Goal: Task Accomplishment & Management: Complete application form

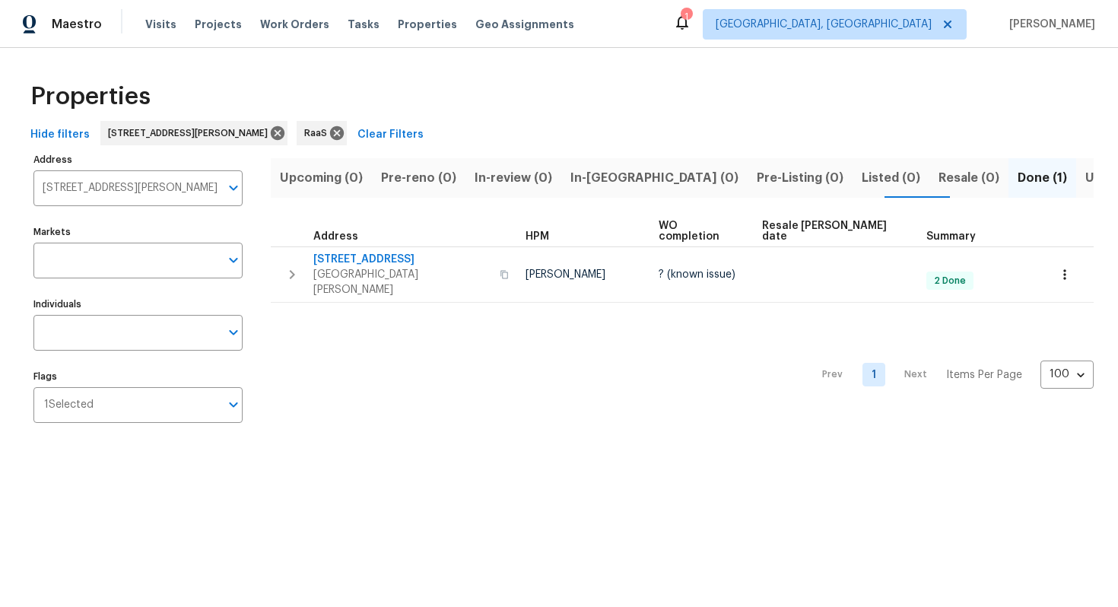
click at [121, 182] on input "11615 Meadow Dr Port Richey FL 34668" at bounding box center [126, 188] width 186 height 36
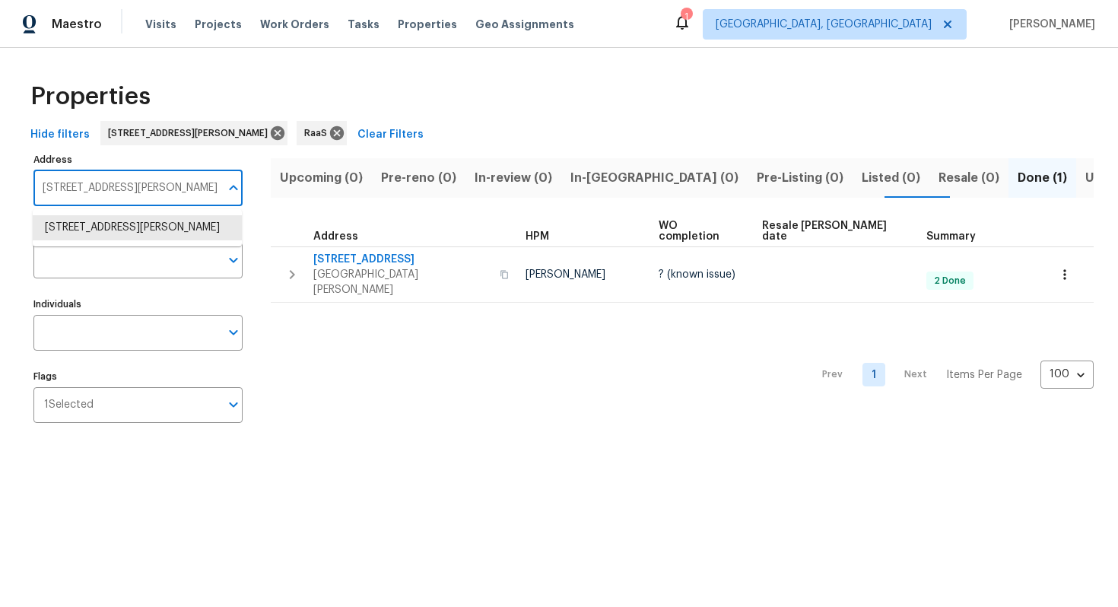
paste input "2243 Avenida Del Diablo, Escondido, CA 92029"
type input "2243 Avenida Del Diablo, Escondido, CA 92029"
click at [132, 220] on li "2243 Avenida Del Diablo Escondido CA 92029" at bounding box center [137, 227] width 209 height 25
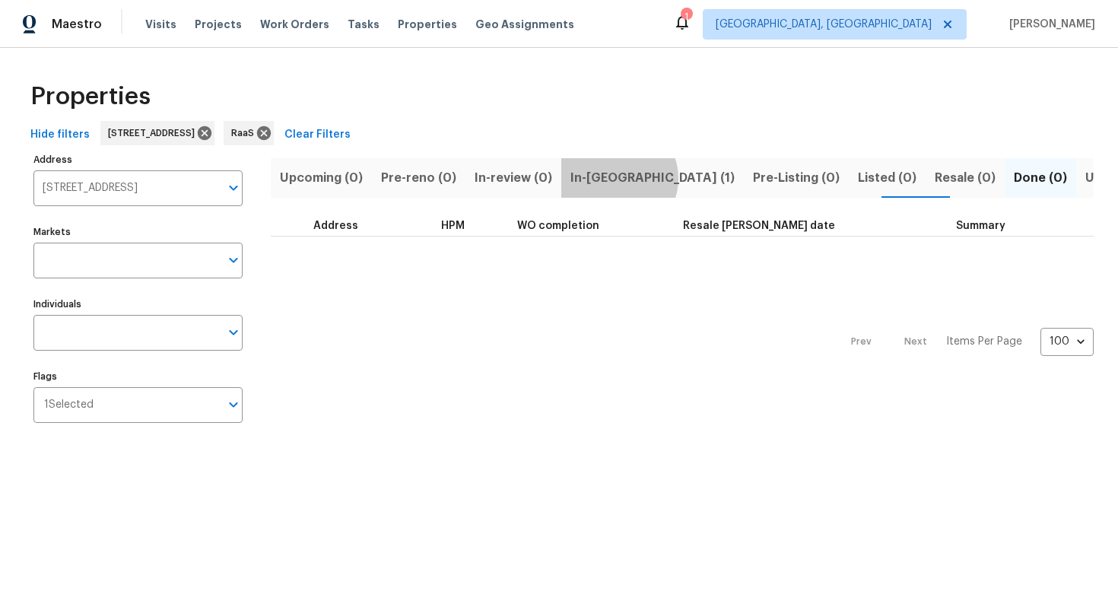
click at [609, 178] on span "In-reno (1)" at bounding box center [653, 177] width 164 height 21
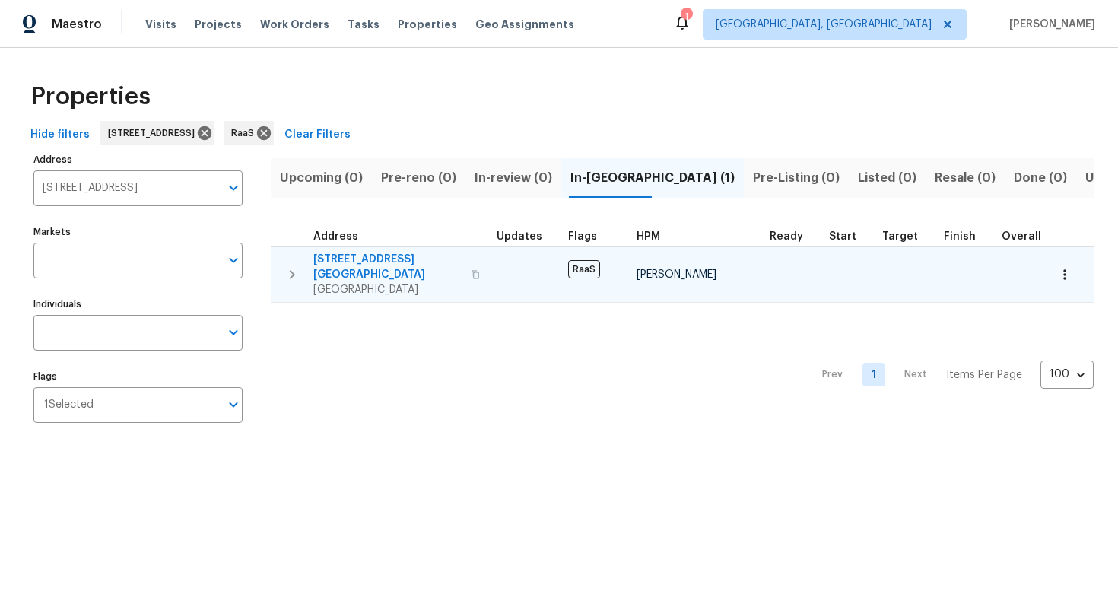
click at [386, 248] on td "2243 Avenida Del Diablo Escondido, CA 92029" at bounding box center [381, 274] width 220 height 55
click at [378, 282] on span "Escondido, CA 92029" at bounding box center [387, 289] width 148 height 15
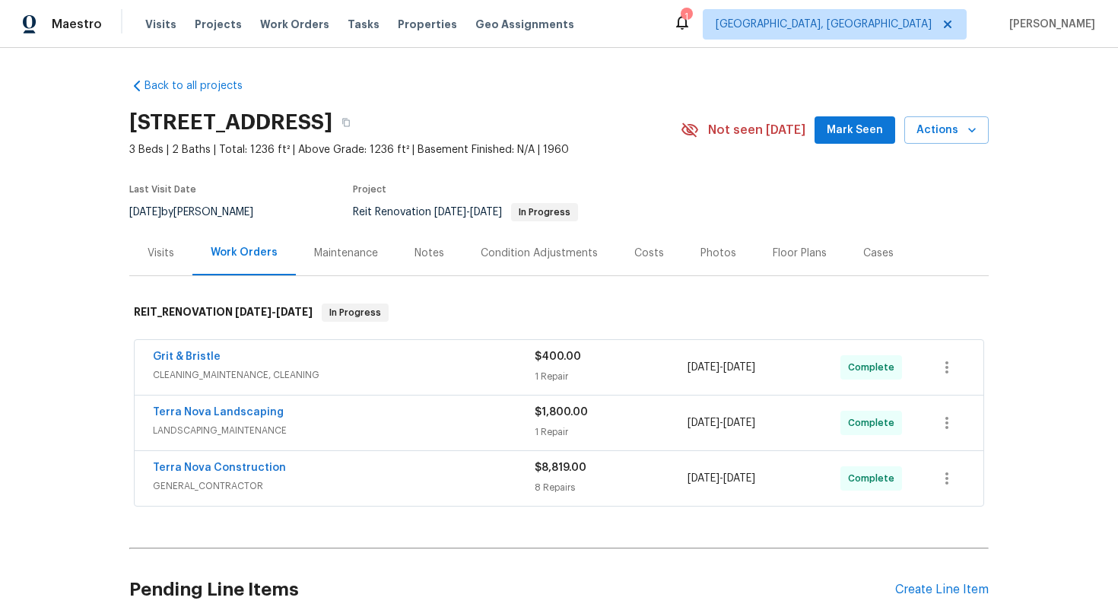
click at [641, 246] on div "Costs" at bounding box center [650, 253] width 30 height 15
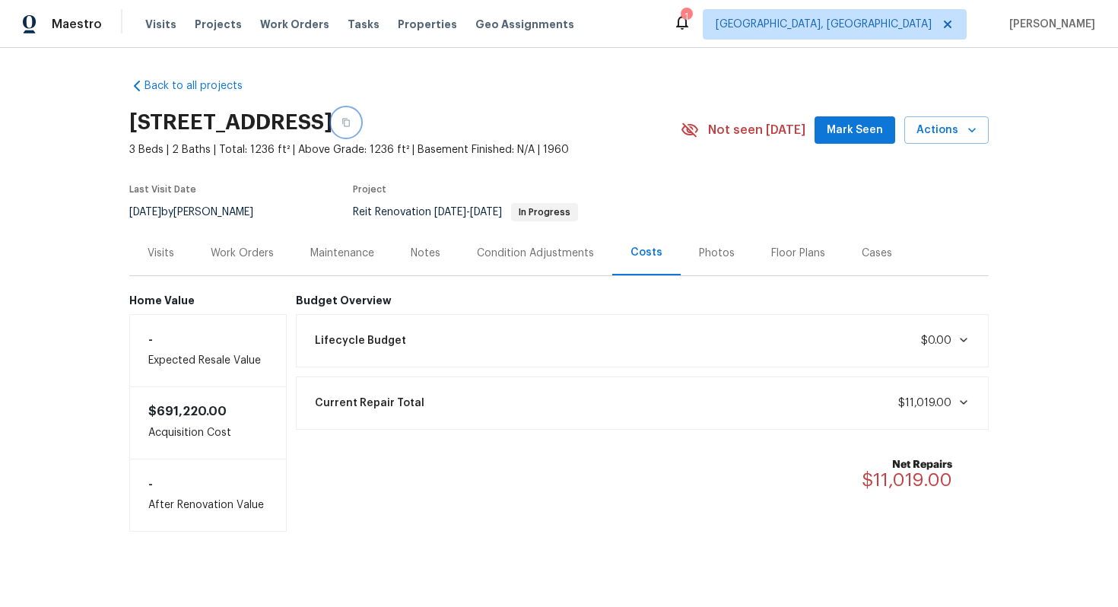
click at [350, 126] on icon "button" at bounding box center [346, 123] width 8 height 8
click at [247, 237] on div "Work Orders" at bounding box center [242, 253] width 100 height 45
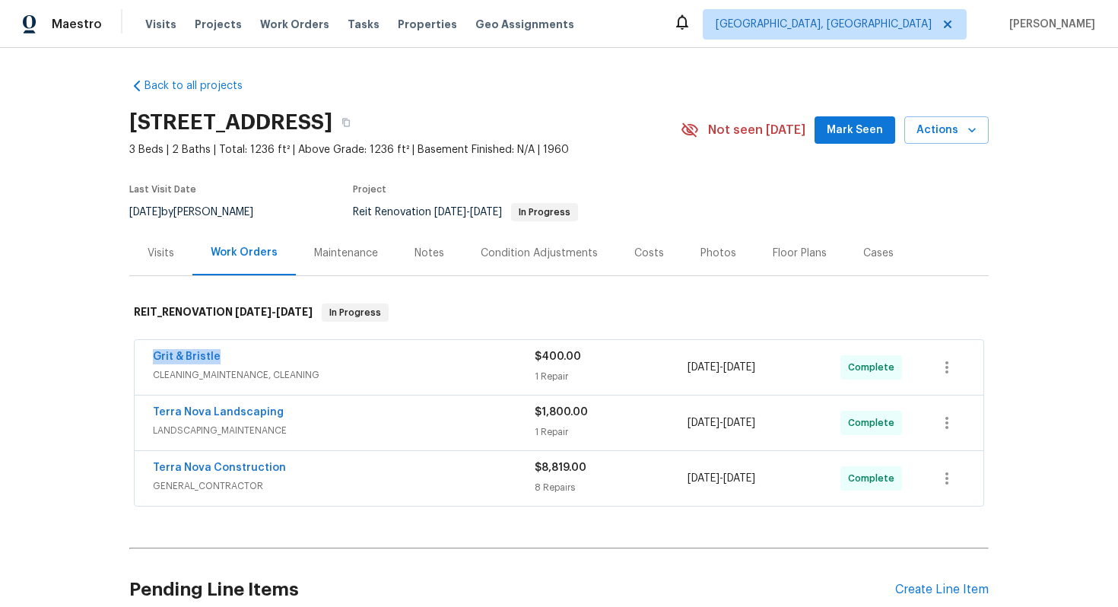
drag, startPoint x: 145, startPoint y: 355, endPoint x: 257, endPoint y: 357, distance: 112.6
click at [257, 357] on div "Grit & Bristle CLEANING_MAINTENANCE, CLEANING $400.00 1 Repair 9/26/2025 - 9/26…" at bounding box center [559, 367] width 849 height 55
copy link "Grit & Bristle"
click at [142, 415] on div "Terra Nova Landscaping LANDSCAPING_MAINTENANCE $1,800.00 1 Repair 9/20/2025 - 9…" at bounding box center [559, 423] width 849 height 55
drag, startPoint x: 145, startPoint y: 412, endPoint x: 323, endPoint y: 417, distance: 178.1
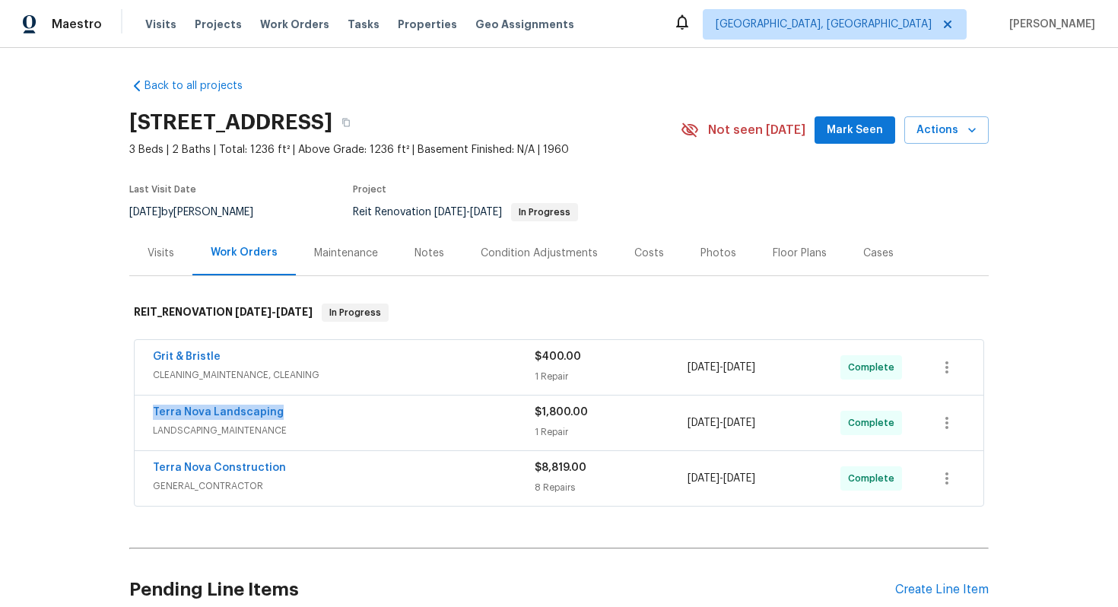
click at [323, 417] on div "Terra Nova Landscaping LANDSCAPING_MAINTENANCE $1,800.00 1 Repair 9/20/2025 - 9…" at bounding box center [559, 423] width 849 height 55
copy link "Terra Nova Landscaping"
click at [647, 251] on div "Costs" at bounding box center [650, 253] width 30 height 15
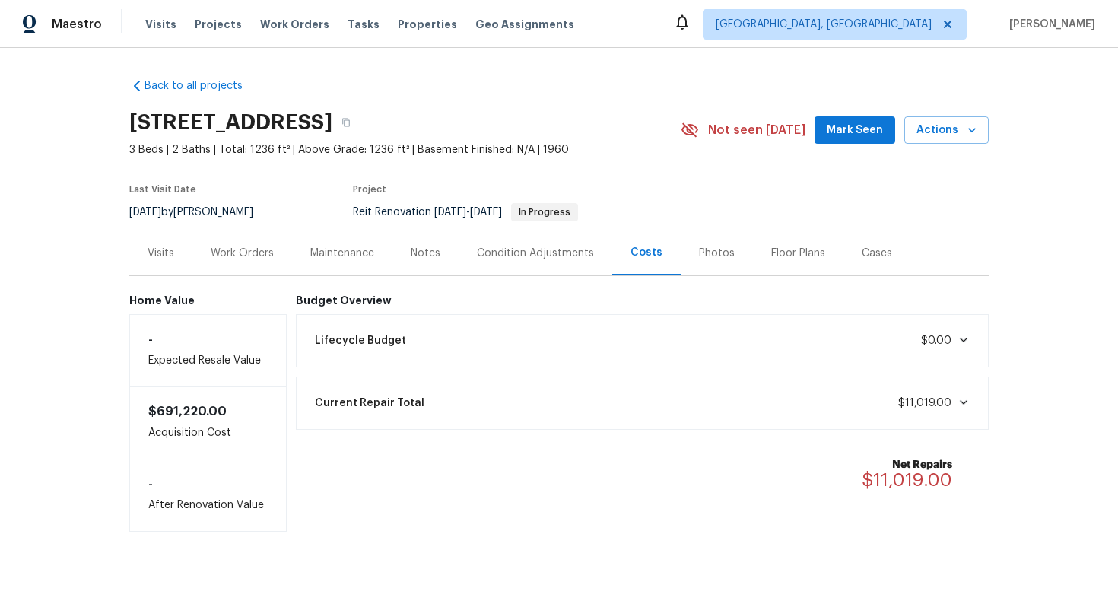
click at [254, 255] on div "Work Orders" at bounding box center [242, 253] width 63 height 15
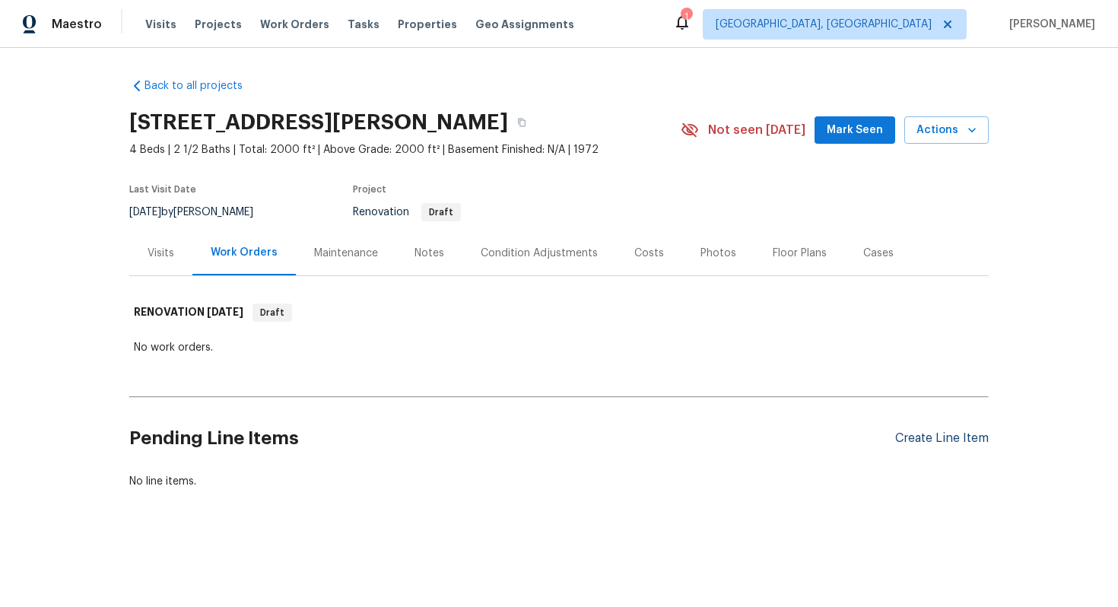
click at [935, 438] on div "Create Line Item" at bounding box center [943, 438] width 94 height 14
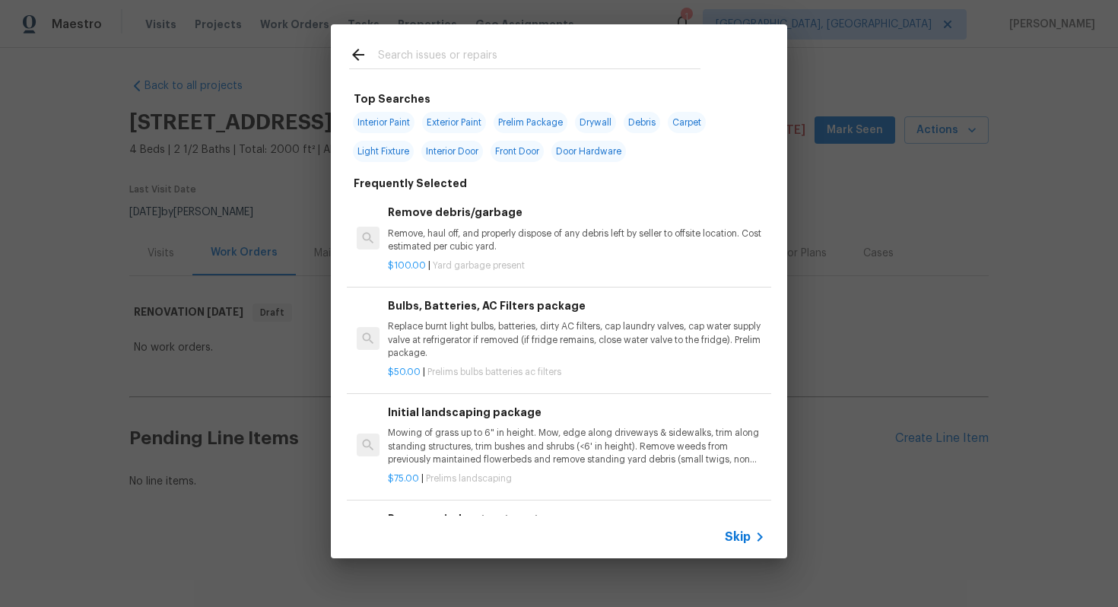
click at [754, 534] on icon at bounding box center [760, 537] width 18 height 18
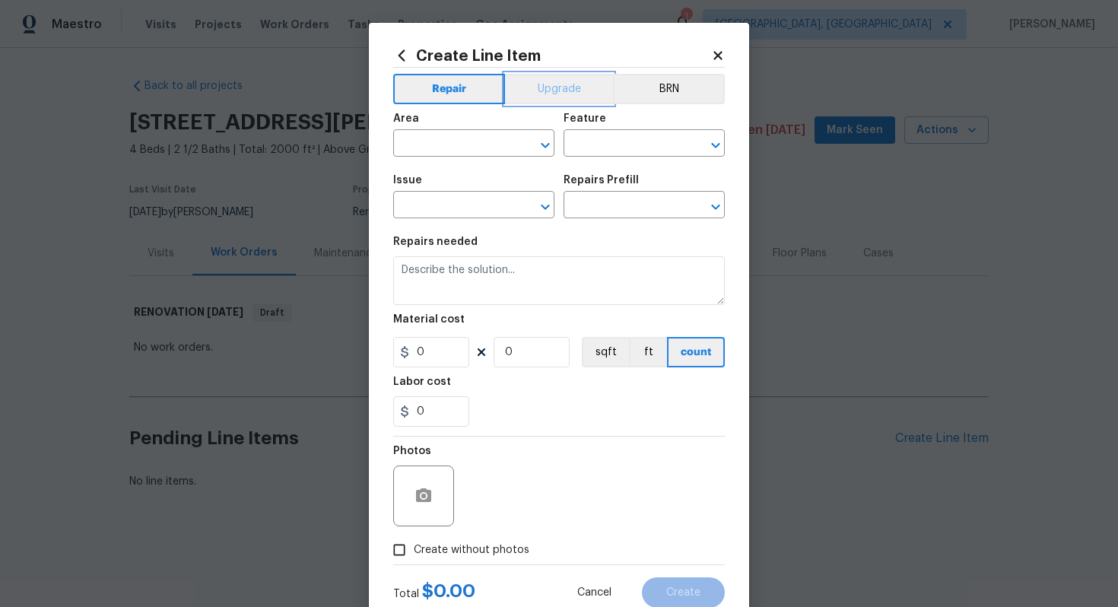
click at [568, 80] on button "Upgrade" at bounding box center [559, 89] width 109 height 30
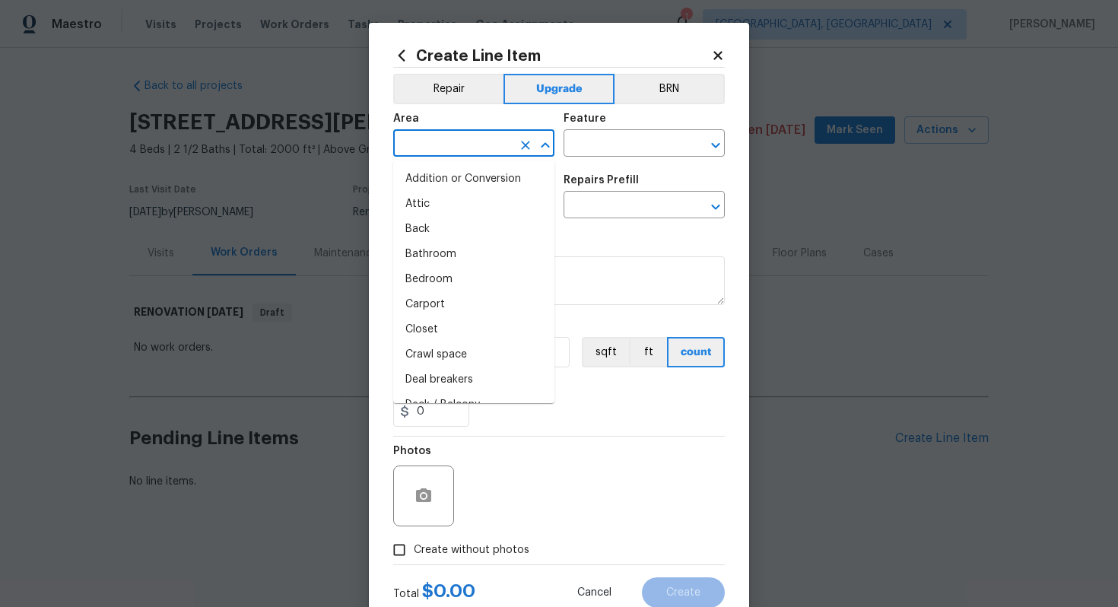
click at [413, 146] on input "text" at bounding box center [452, 145] width 119 height 24
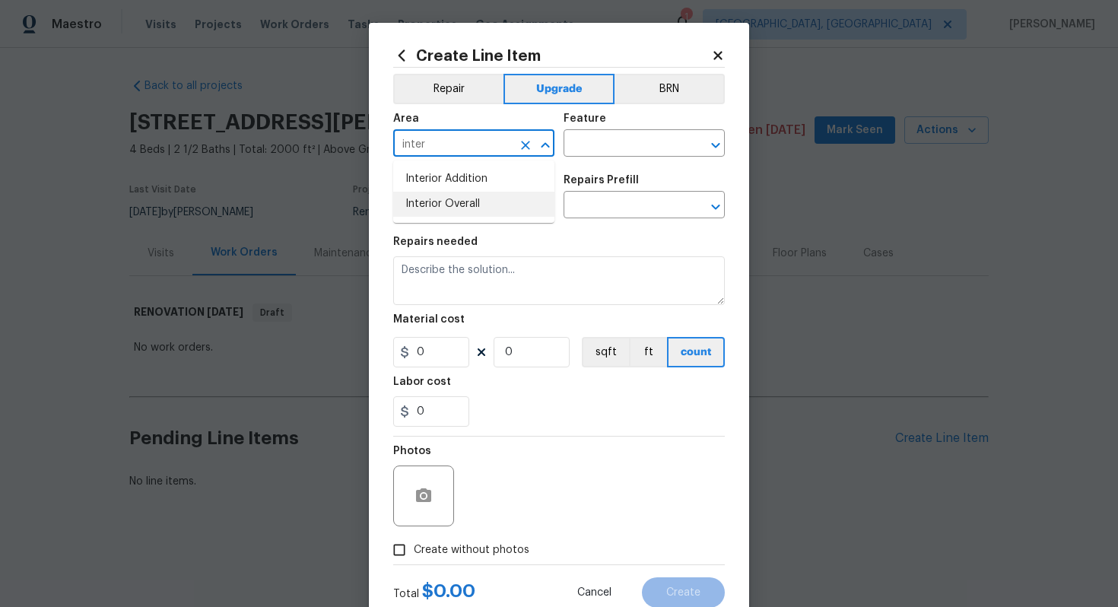
click at [451, 210] on li "Interior Overall" at bounding box center [473, 204] width 161 height 25
type input "Interior Overall"
click at [600, 150] on input "text" at bounding box center [623, 145] width 119 height 24
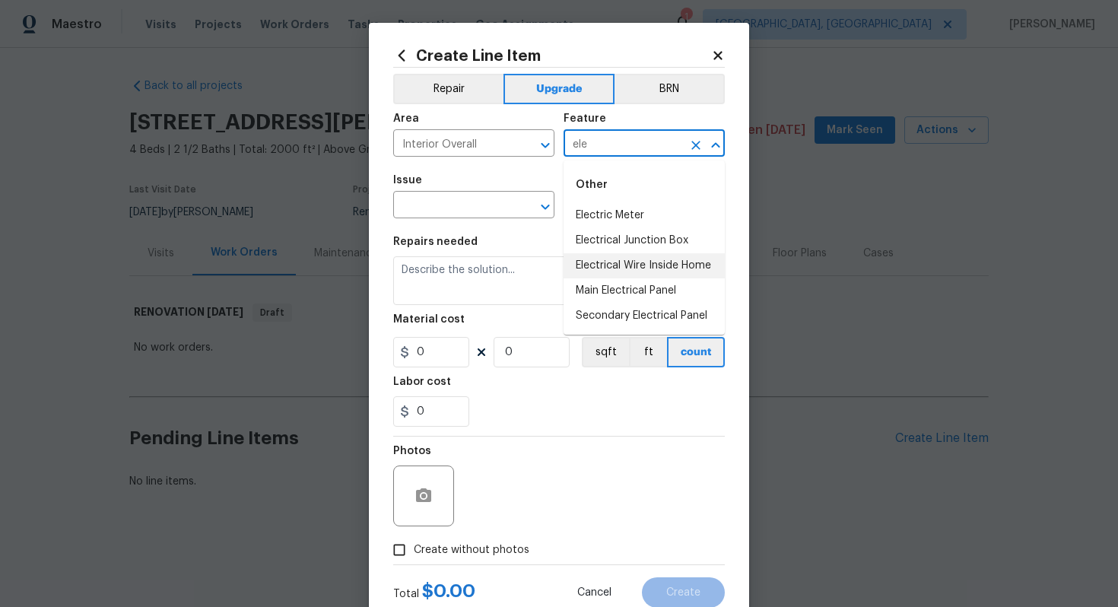
click at [642, 272] on li "Electrical Wire Inside Home" at bounding box center [644, 265] width 161 height 25
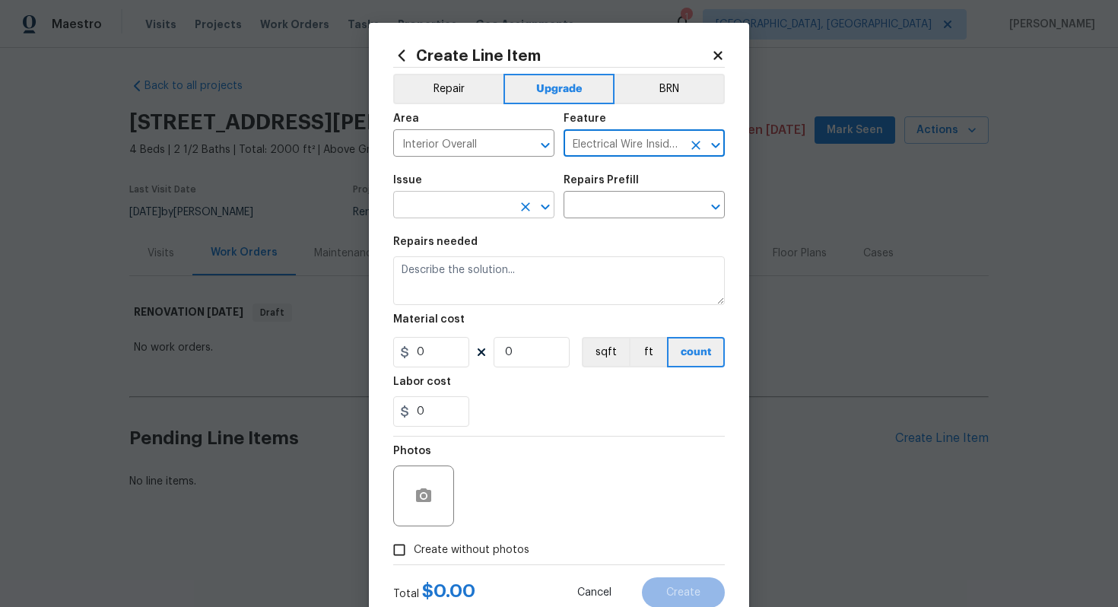
type input "Electrical Wire Inside Home"
click at [443, 206] on input "text" at bounding box center [452, 207] width 119 height 24
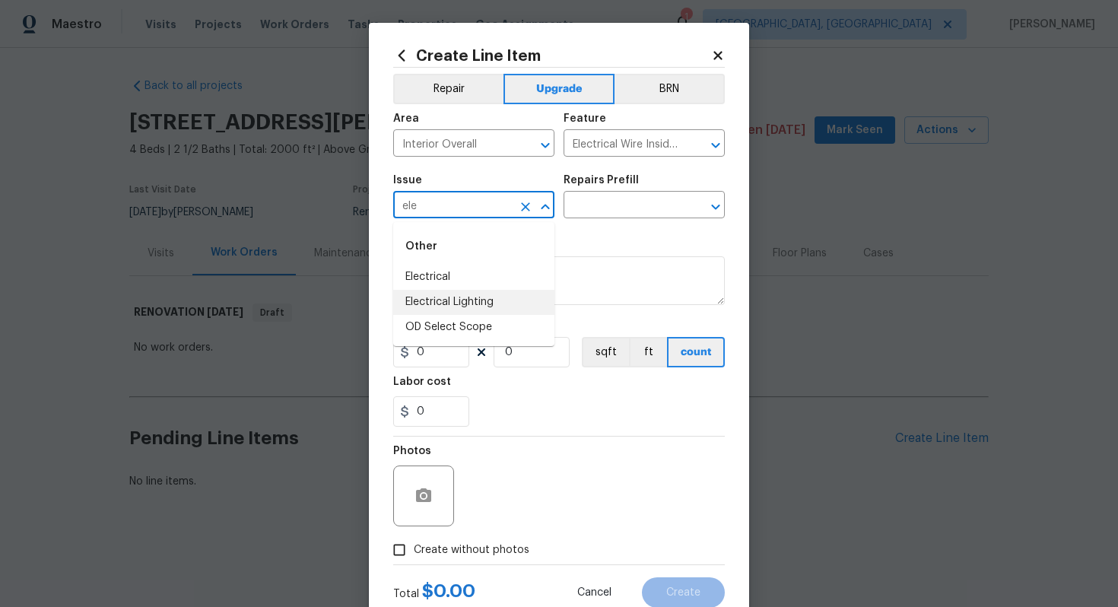
click at [464, 303] on li "Electrical Lighting" at bounding box center [473, 302] width 161 height 25
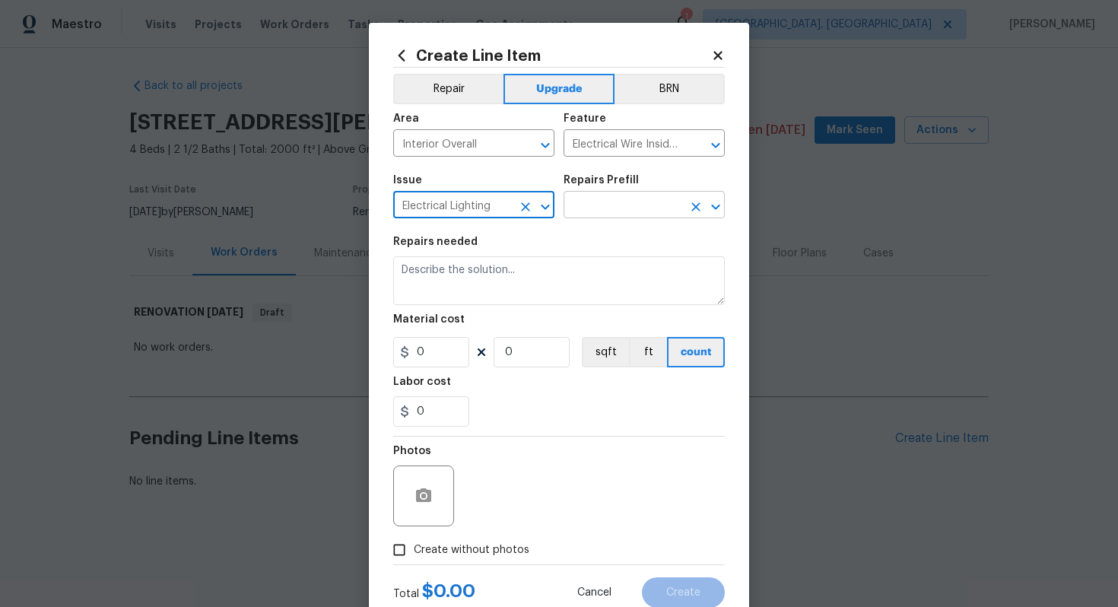
type input "Electrical Lighting"
click at [587, 209] on input "text" at bounding box center [623, 207] width 119 height 24
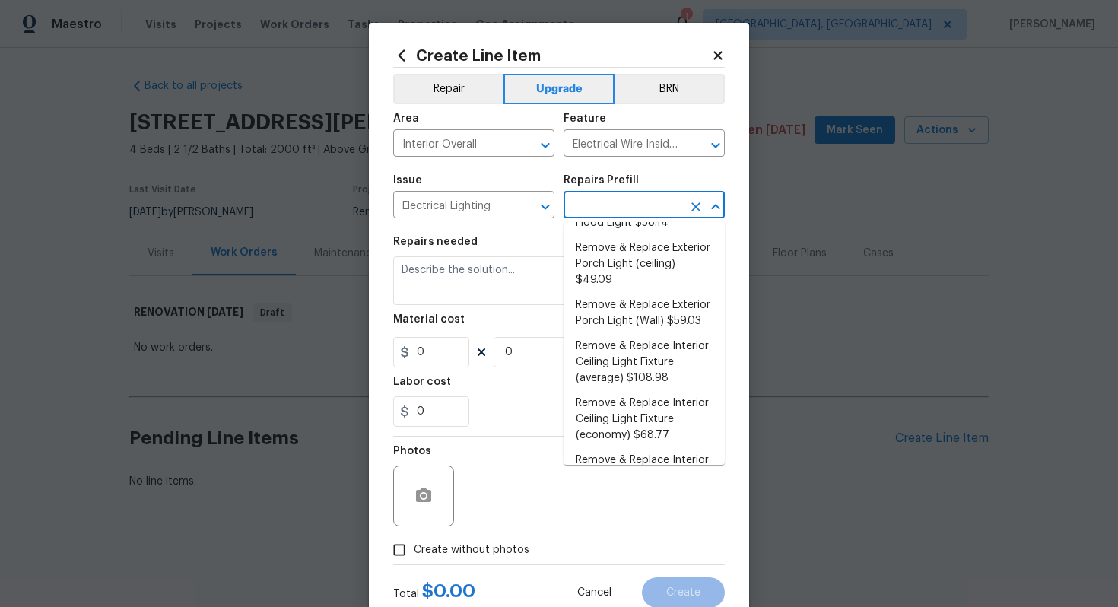
scroll to position [348, 0]
click at [628, 348] on li "Remove & Replace Interior Ceiling Light Fixture (average) $108.98" at bounding box center [644, 360] width 161 height 57
type input "Remove & Replace Interior Ceiling Light Fixture (average) $108.98"
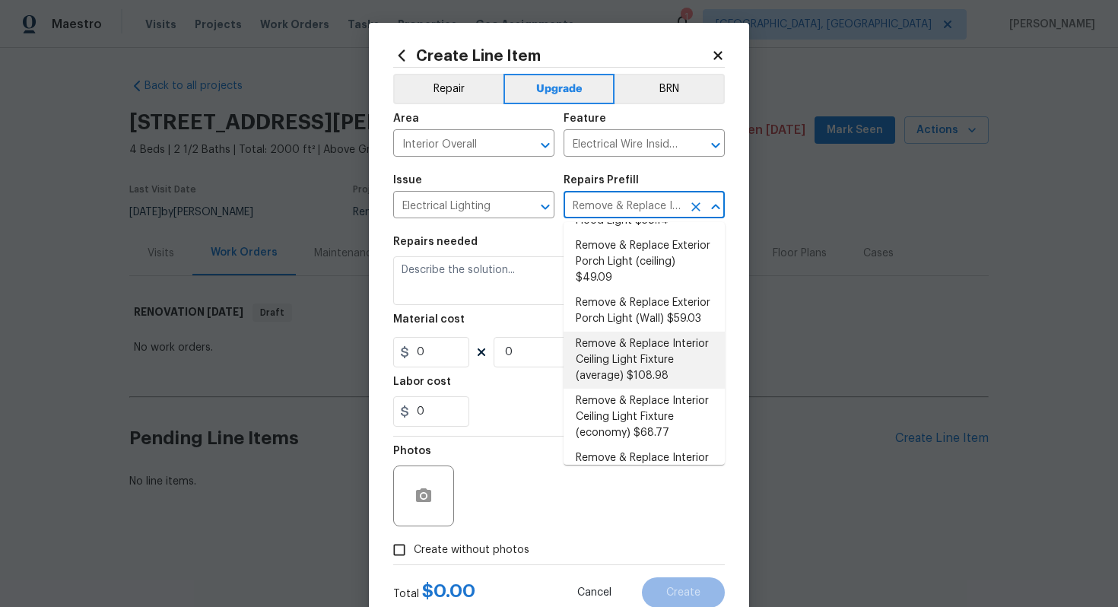
type textarea "Remove the existing interior ceiling light fixture and replace it with new AVER…"
type input "1"
type input "108.98"
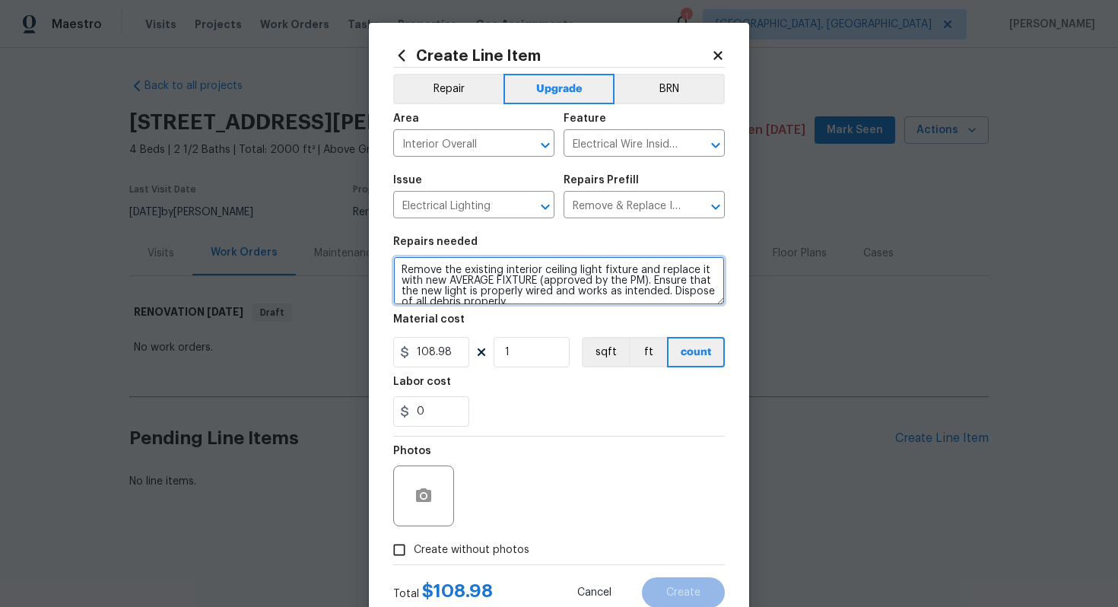
click at [396, 268] on textarea "Remove the existing interior ceiling light fixture and replace it with new AVER…" at bounding box center [559, 280] width 332 height 49
type textarea "#sala - Remove the existing interior ceiling light fixture and replace it with …"
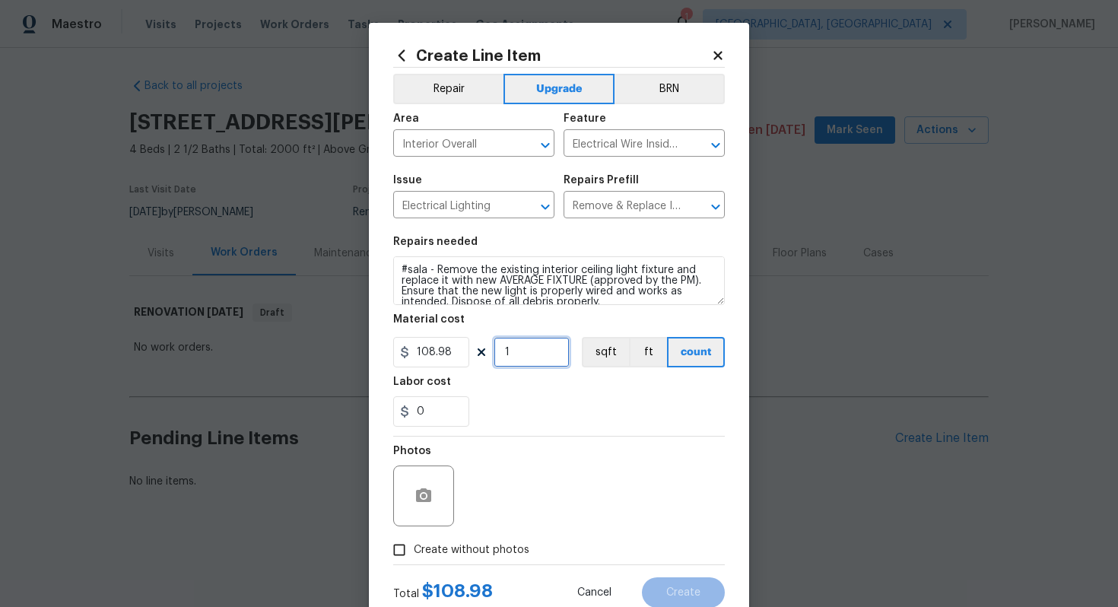
click at [517, 344] on input "1" at bounding box center [532, 352] width 76 height 30
type input "15"
click at [473, 559] on label "Create without photos" at bounding box center [457, 550] width 145 height 29
click at [414, 559] on input "Create without photos" at bounding box center [399, 550] width 29 height 29
checkbox input "true"
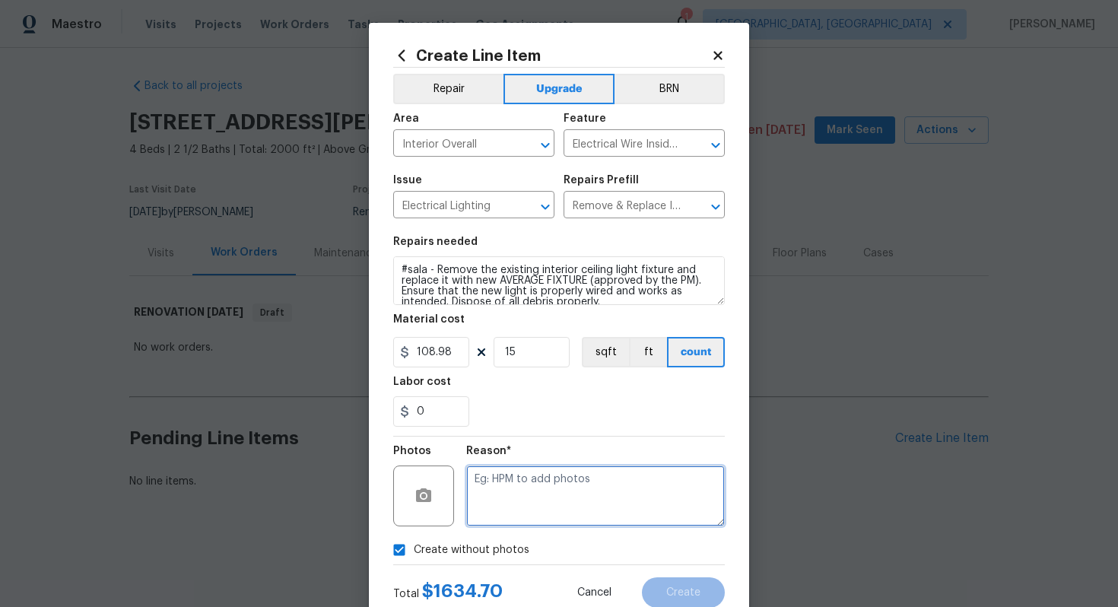
click at [530, 501] on textarea at bounding box center [595, 496] width 259 height 61
type textarea "n/a"
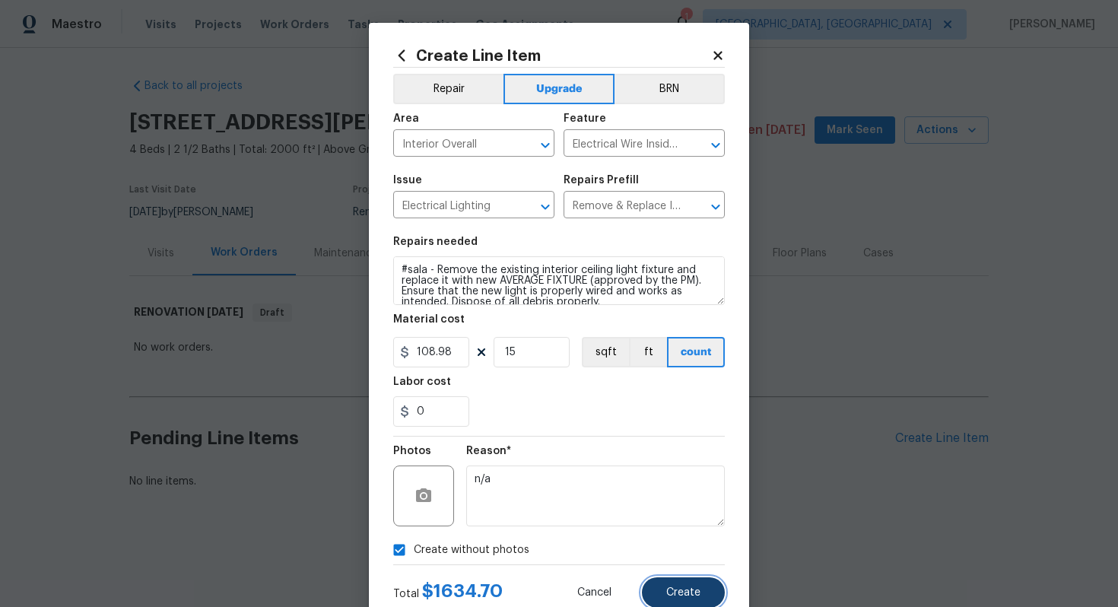
click at [698, 589] on span "Create" at bounding box center [684, 592] width 34 height 11
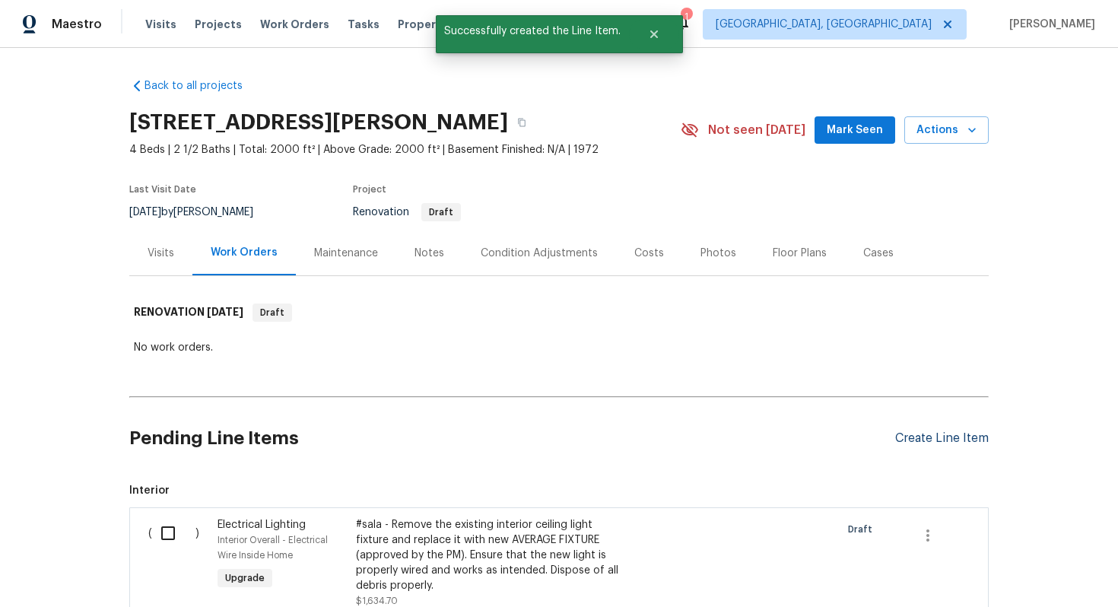
click at [904, 438] on div "Create Line Item" at bounding box center [943, 438] width 94 height 14
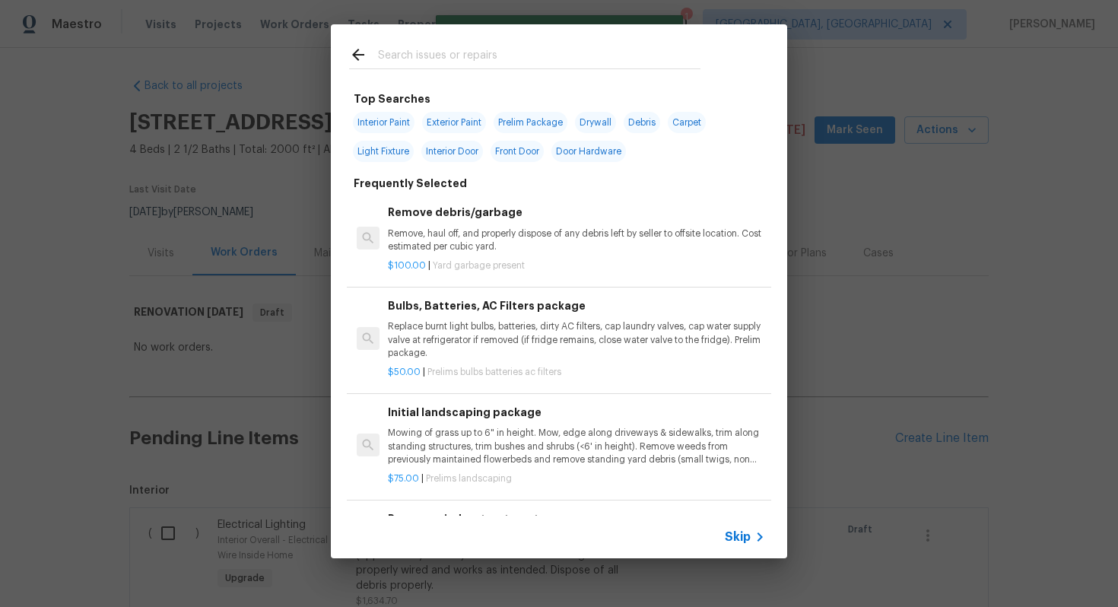
click at [739, 533] on span "Skip" at bounding box center [738, 537] width 26 height 15
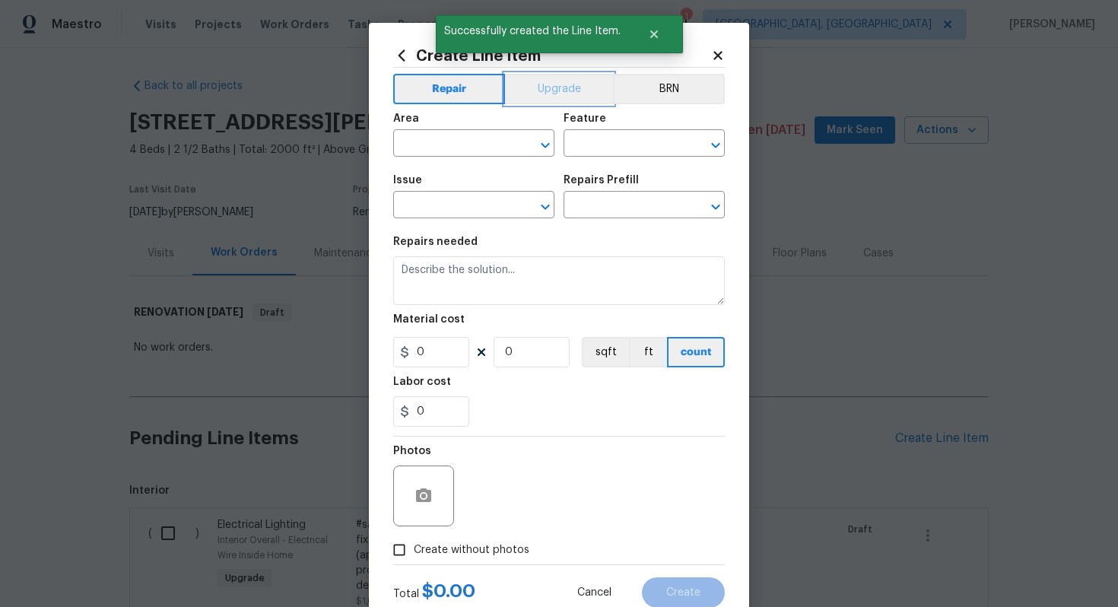
click at [568, 94] on button "Upgrade" at bounding box center [559, 89] width 109 height 30
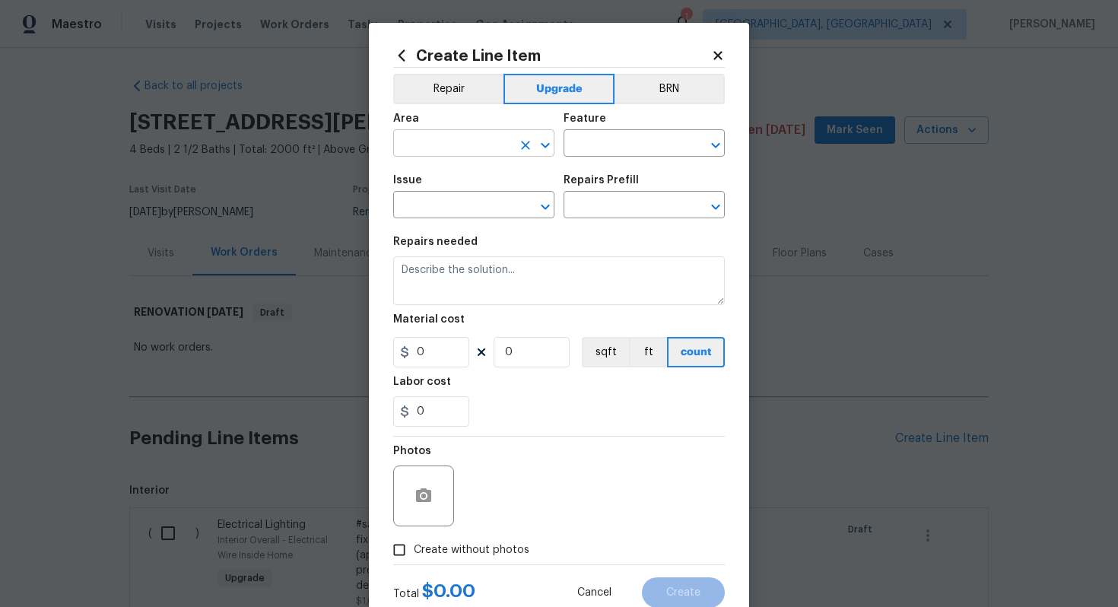
click at [422, 146] on input "text" at bounding box center [452, 145] width 119 height 24
click at [434, 177] on li "Kitchen" at bounding box center [473, 179] width 161 height 25
type input "Kitchen"
click at [590, 146] on input "text" at bounding box center [623, 145] width 119 height 24
type input "cab"
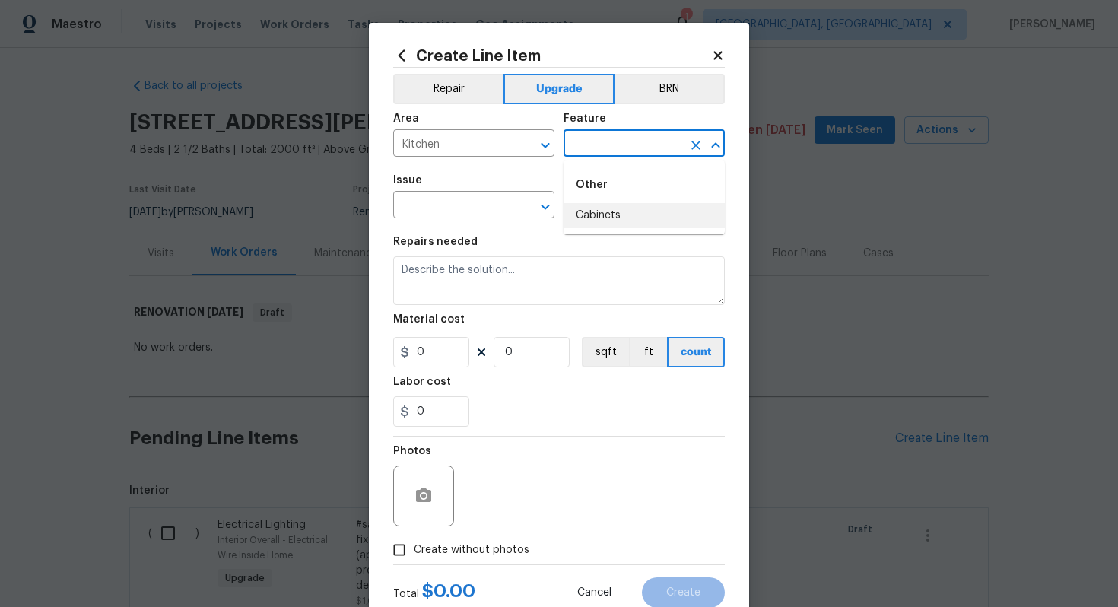
click at [597, 242] on div "Repairs needed" at bounding box center [559, 247] width 332 height 20
click at [597, 144] on input "text" at bounding box center [623, 145] width 119 height 24
click at [606, 225] on li "Cabinets" at bounding box center [644, 215] width 161 height 25
type input "Cabinets"
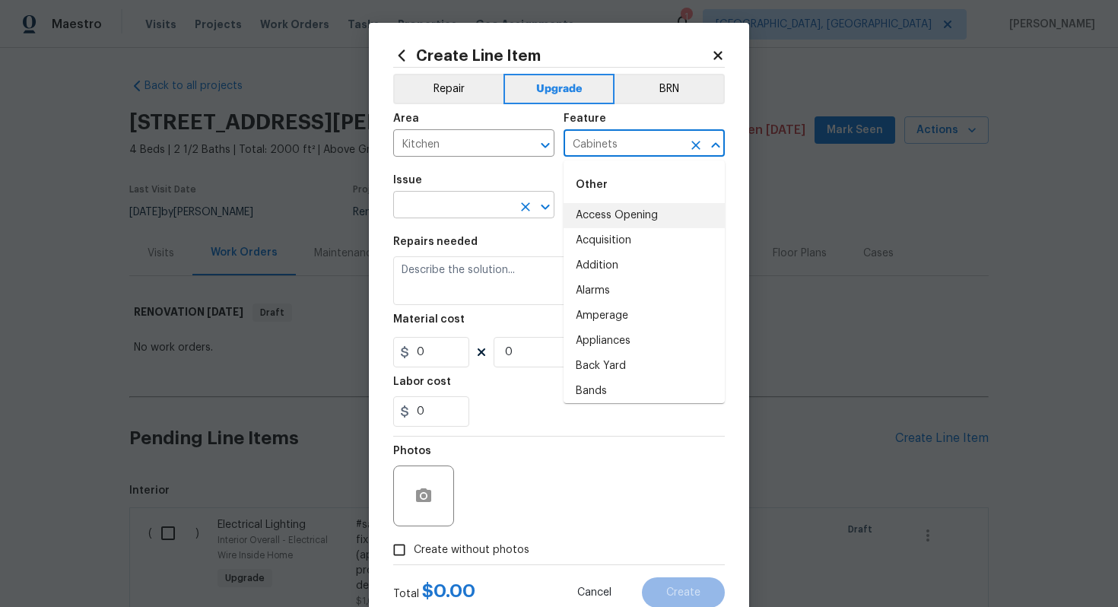
click at [450, 202] on input "text" at bounding box center [452, 207] width 119 height 24
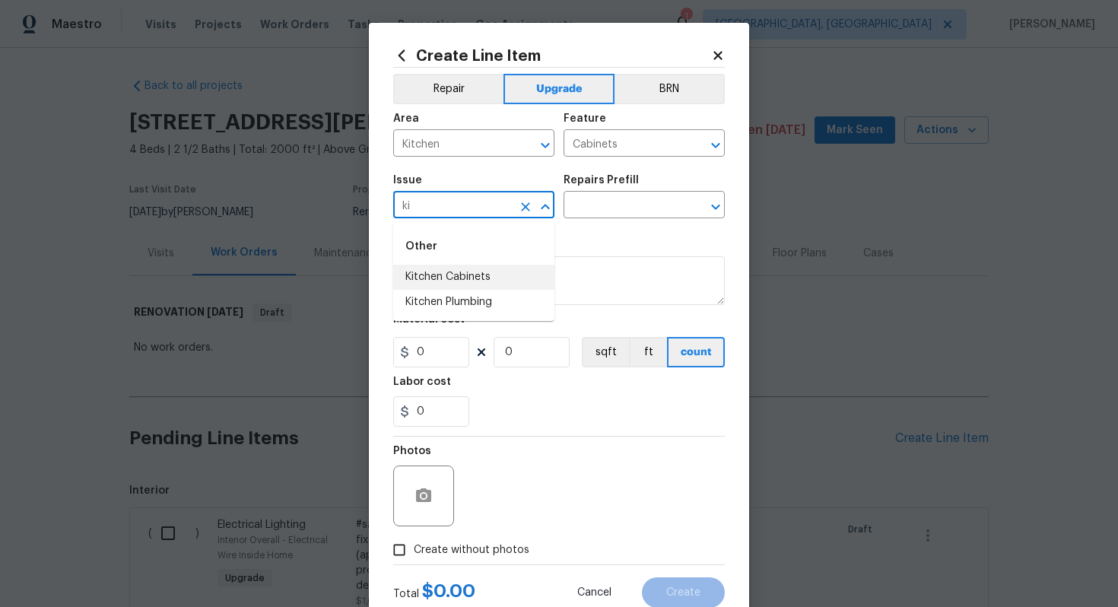
click at [456, 284] on li "Kitchen Cabinets" at bounding box center [473, 277] width 161 height 25
type input "Kitchen Cabinets"
click at [598, 209] on input "text" at bounding box center [623, 207] width 119 height 24
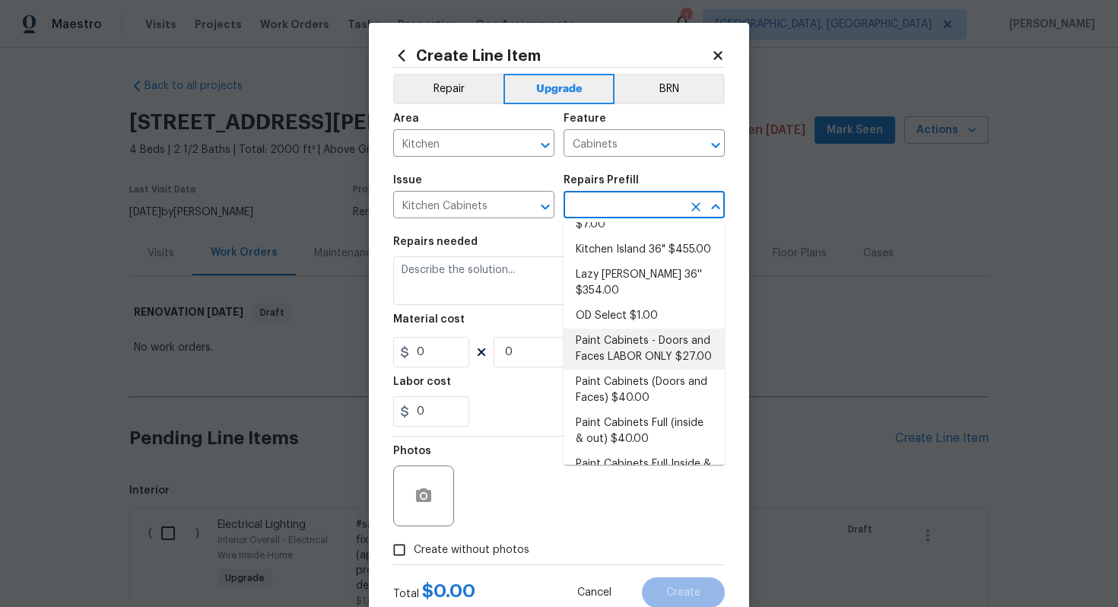
scroll to position [142, 0]
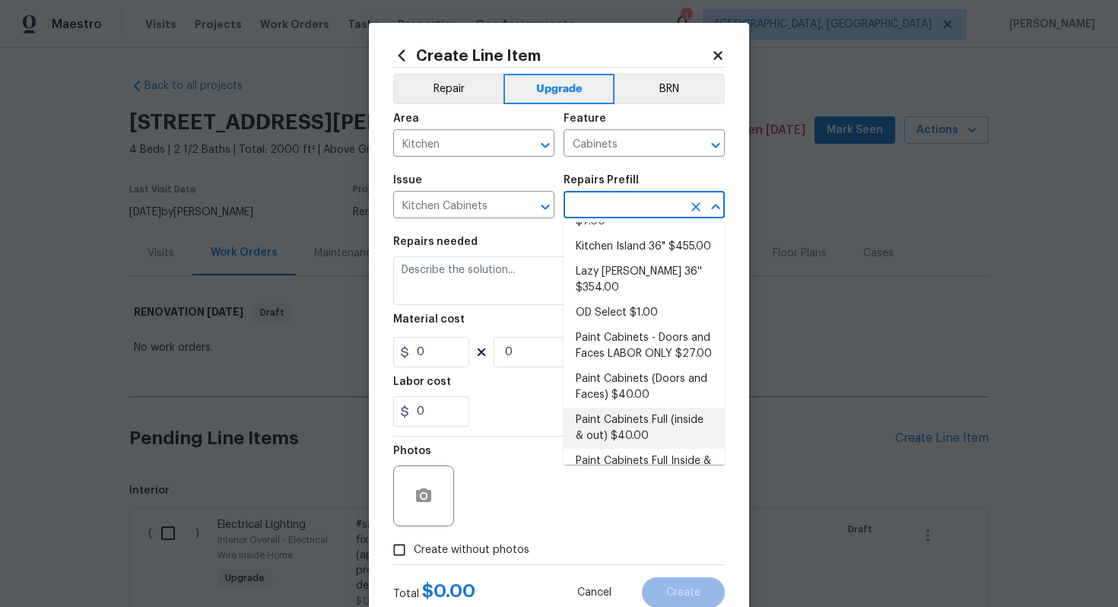
click at [610, 426] on li "Paint Cabinets Full (inside & out) $40.00" at bounding box center [644, 428] width 161 height 41
type input "Paint Cabinets Full (inside & out) $40.00"
type textarea "Prep, sand, mask and apply 2 coats of paint to the kitchen cabinet doors, inter…"
type input "40"
type input "1"
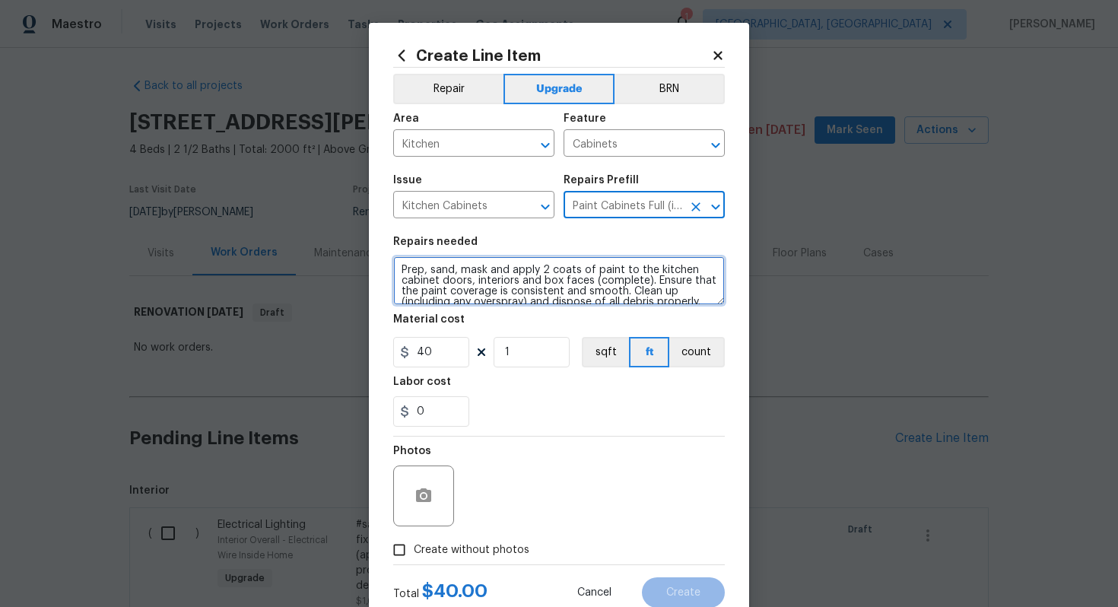
click at [395, 271] on textarea "Prep, sand, mask and apply 2 coats of paint to the kitchen cabinet doors, inter…" at bounding box center [559, 280] width 332 height 49
type textarea "#sala - Prep, sand, mask and apply 2 coats of paint to the kitchen cabinet door…"
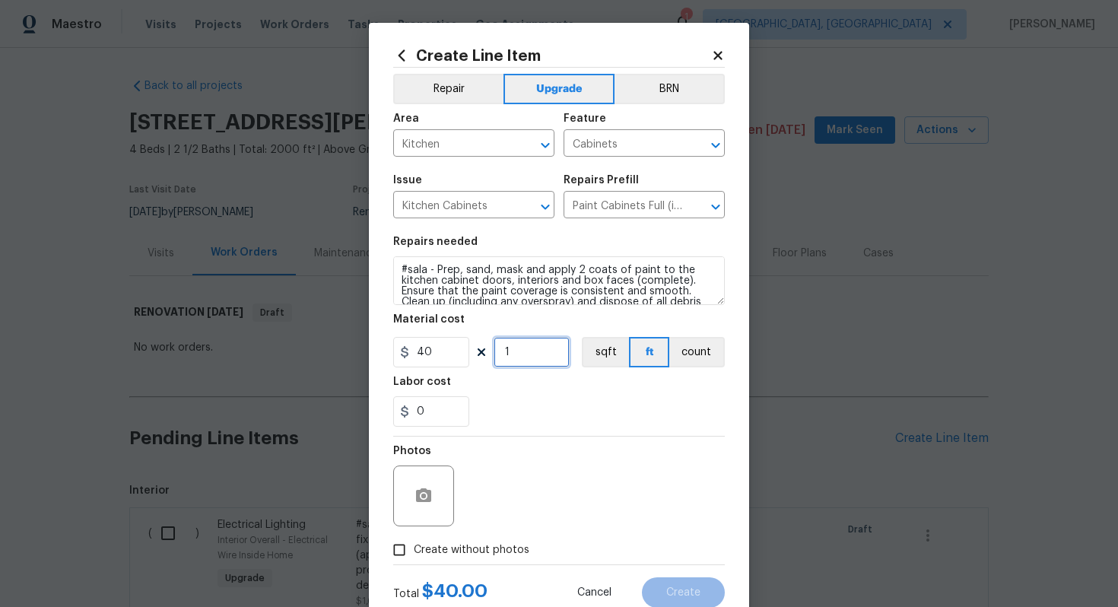
click at [538, 366] on input "1" at bounding box center [532, 352] width 76 height 30
type input "60"
click at [492, 548] on span "Create without photos" at bounding box center [472, 550] width 116 height 16
click at [414, 548] on input "Create without photos" at bounding box center [399, 550] width 29 height 29
checkbox input "true"
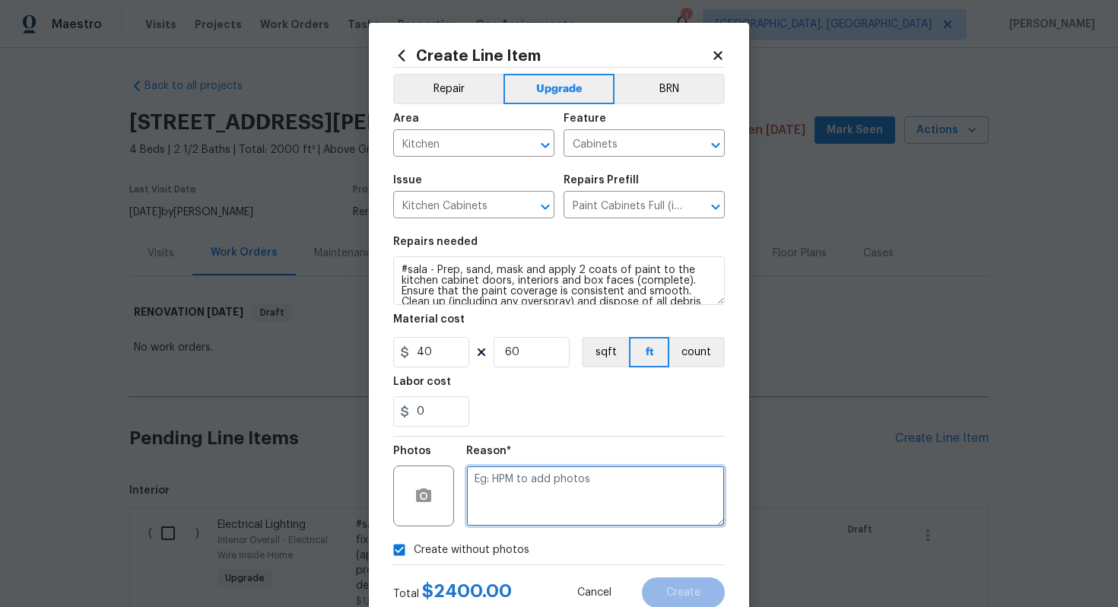
click at [531, 516] on textarea at bounding box center [595, 496] width 259 height 61
type textarea "m"
type textarea "n/a"
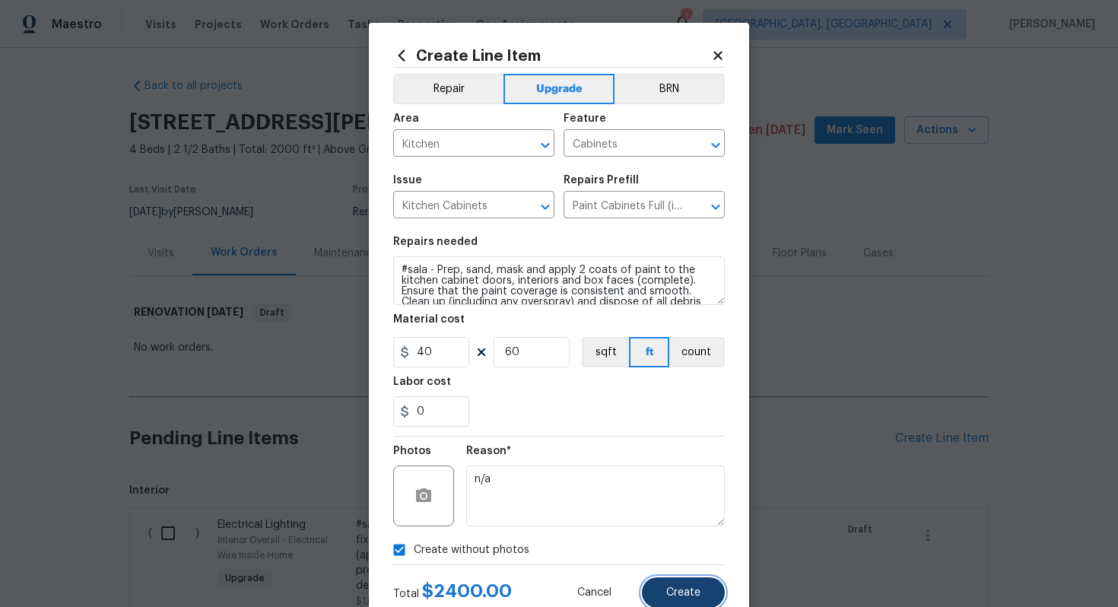
click at [679, 592] on span "Create" at bounding box center [684, 592] width 34 height 11
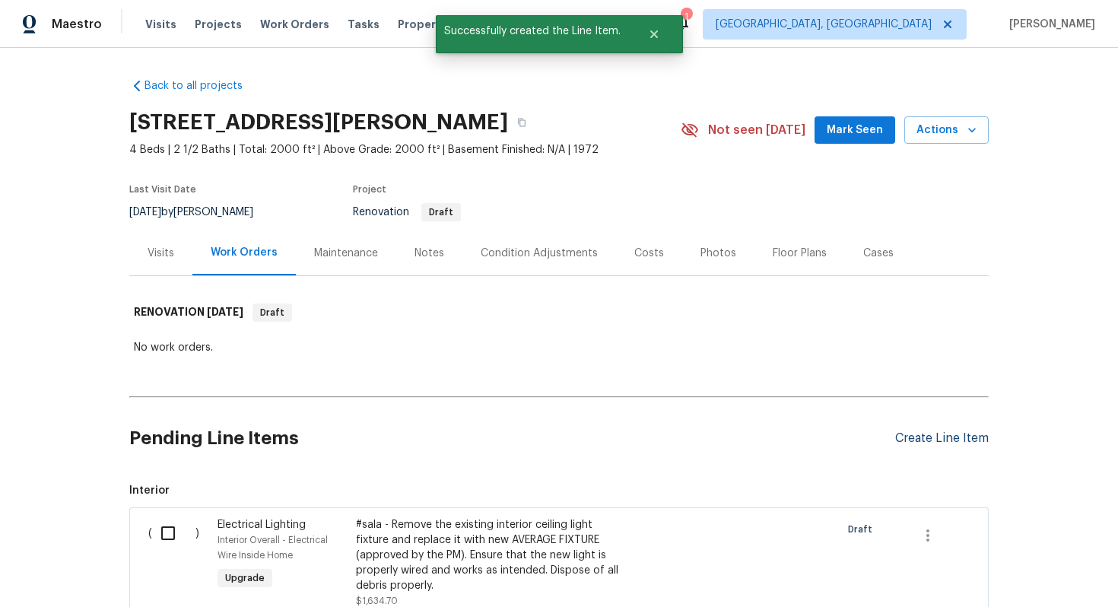
click at [917, 437] on div "Create Line Item" at bounding box center [943, 438] width 94 height 14
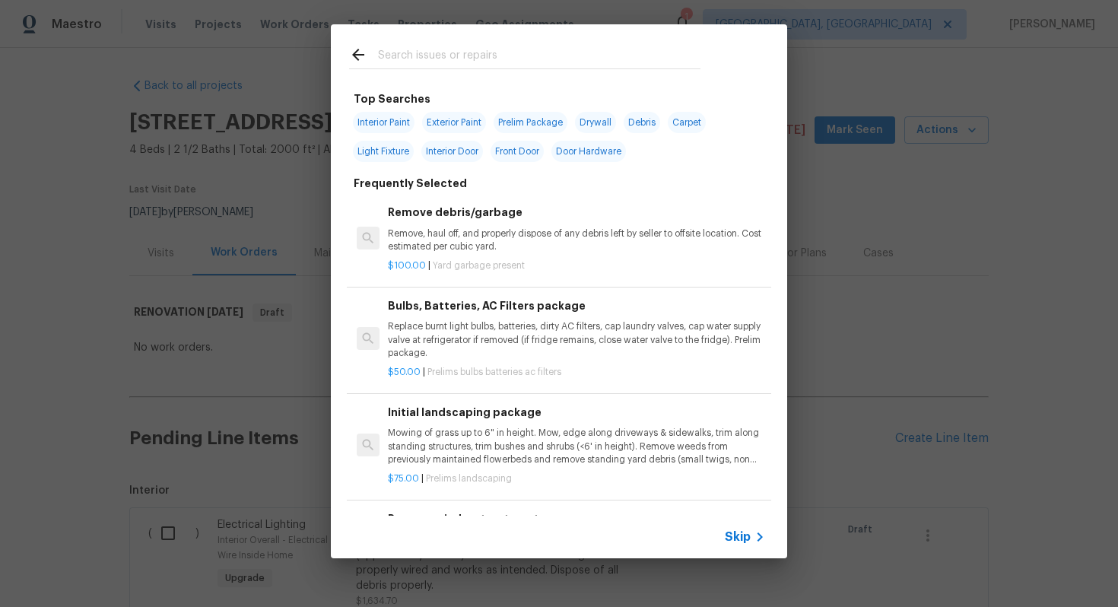
click at [759, 526] on div "Skip" at bounding box center [559, 537] width 457 height 43
click at [726, 531] on span "Skip" at bounding box center [738, 537] width 26 height 15
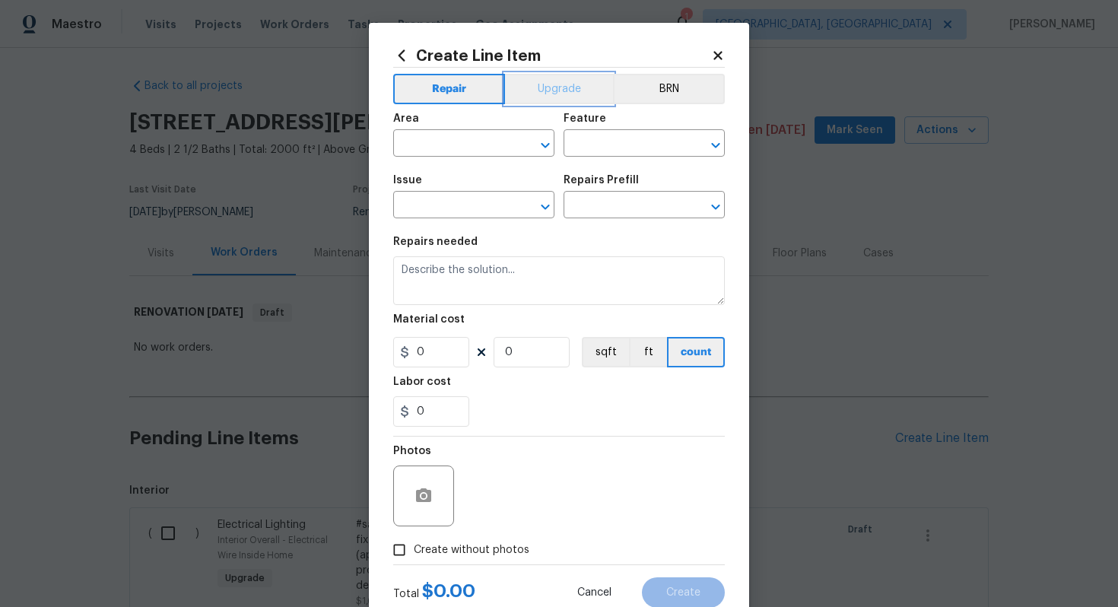
click at [558, 94] on button "Upgrade" at bounding box center [559, 89] width 109 height 30
click at [444, 132] on div "Area" at bounding box center [473, 123] width 161 height 20
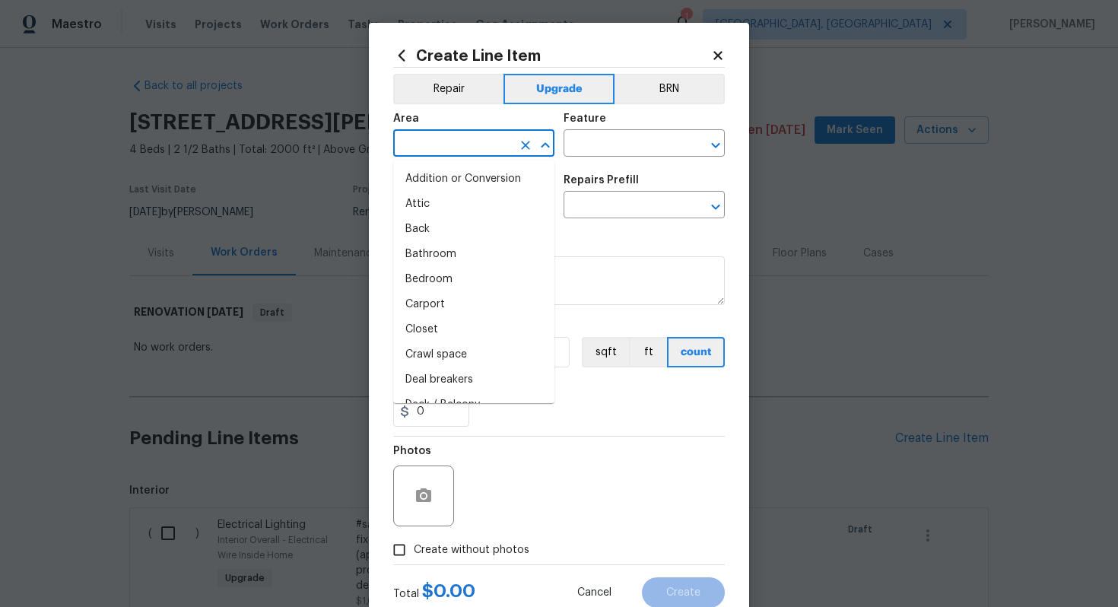
click at [443, 134] on input "text" at bounding box center [452, 145] width 119 height 24
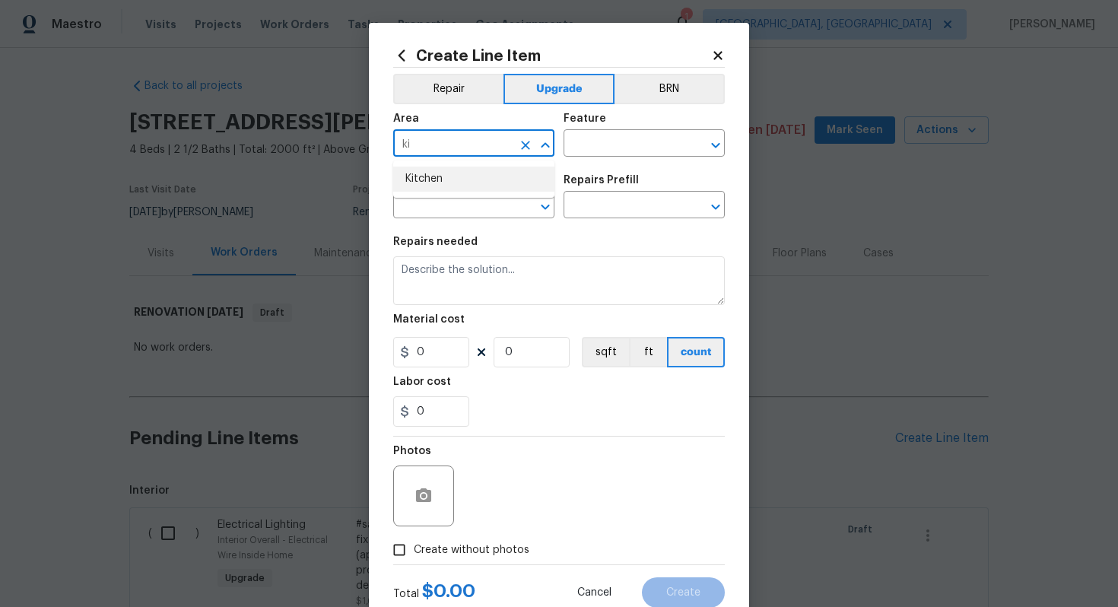
click at [451, 187] on li "Kitchen" at bounding box center [473, 179] width 161 height 25
type input "Kitchen"
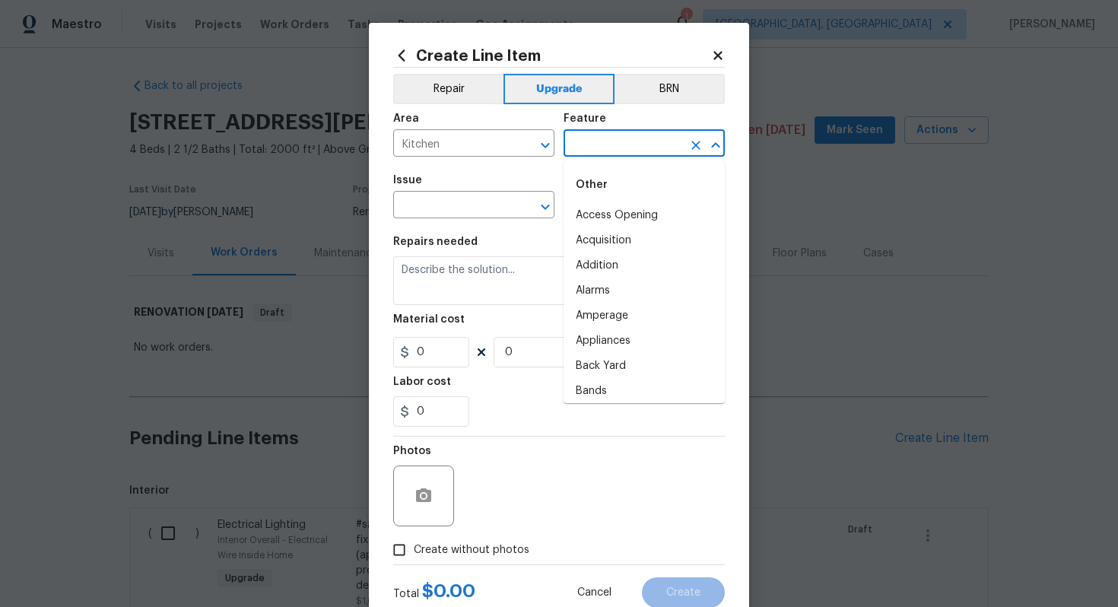
click at [607, 147] on input "text" at bounding box center [623, 145] width 119 height 24
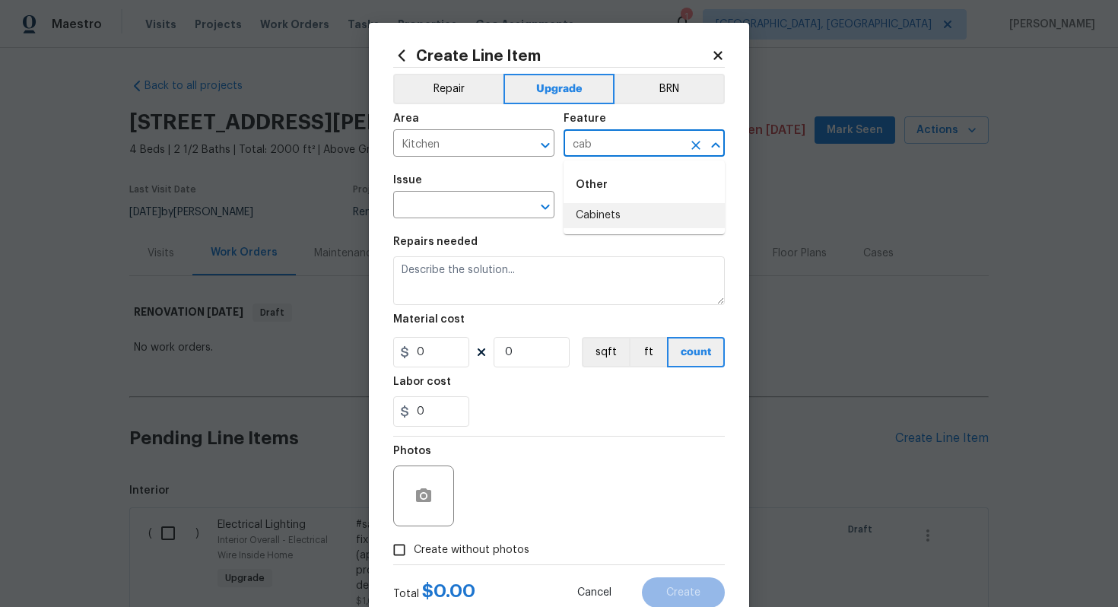
click at [597, 211] on li "Cabinets" at bounding box center [644, 215] width 161 height 25
type input "Cabinets"
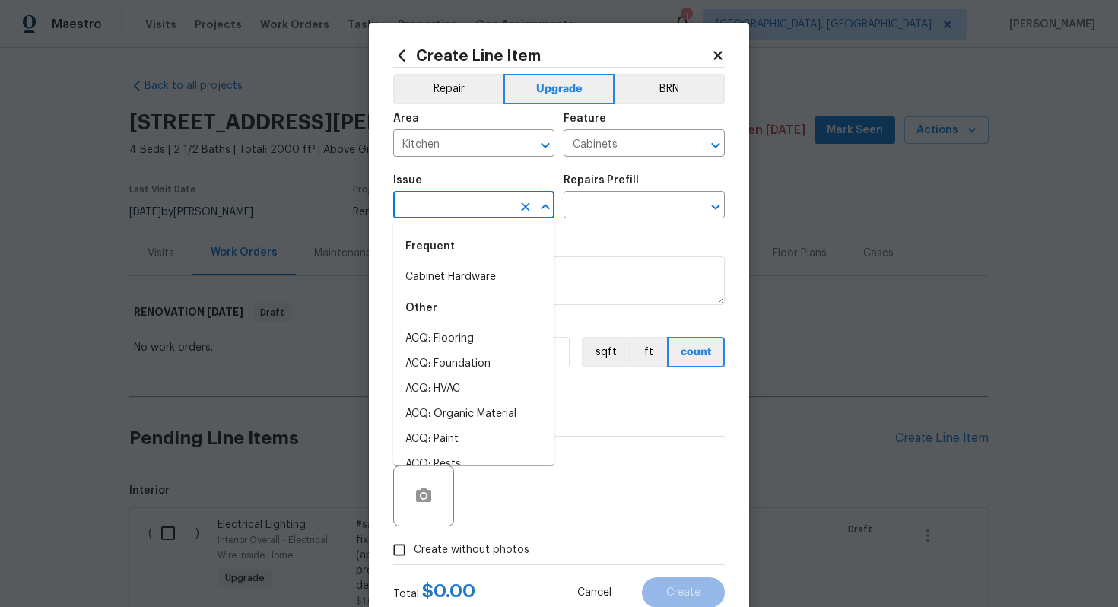
click at [476, 213] on input "text" at bounding box center [452, 207] width 119 height 24
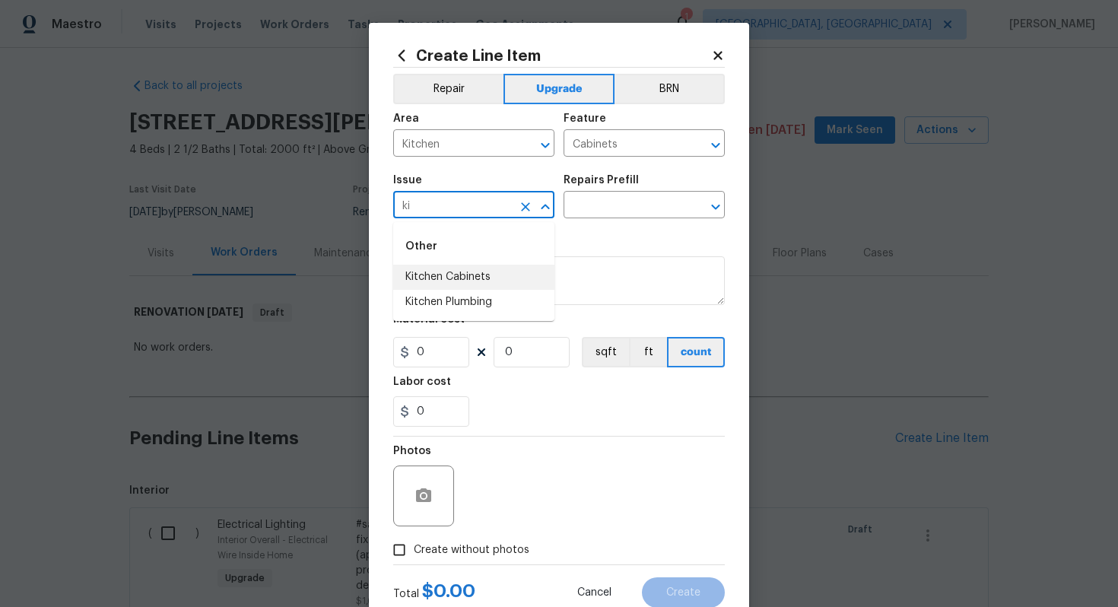
click at [500, 278] on li "Kitchen Cabinets" at bounding box center [473, 277] width 161 height 25
click at [598, 197] on input "text" at bounding box center [623, 207] width 119 height 24
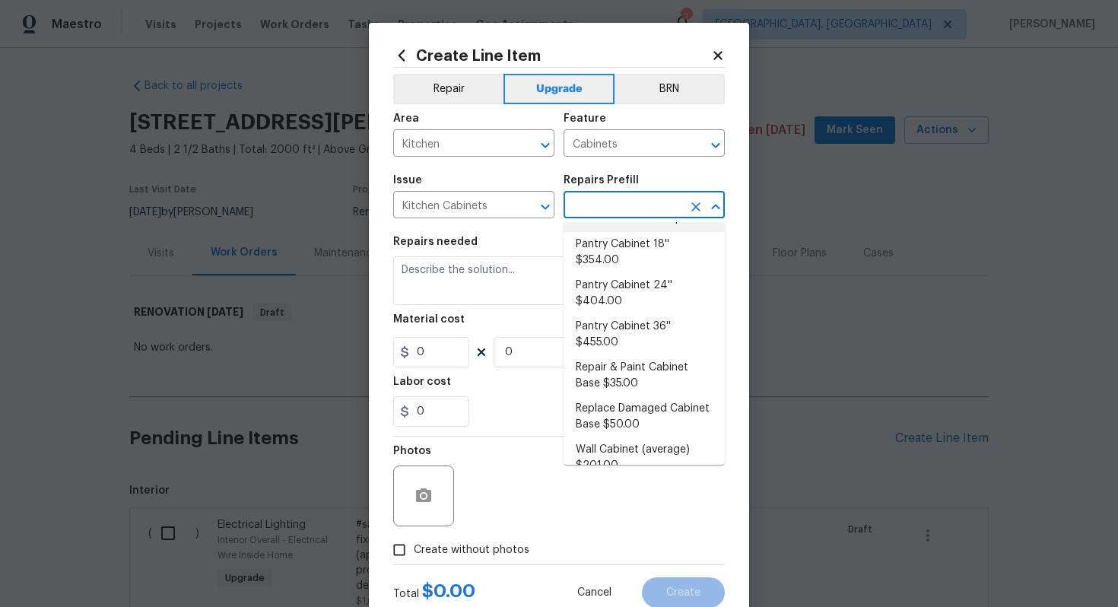
scroll to position [445, 0]
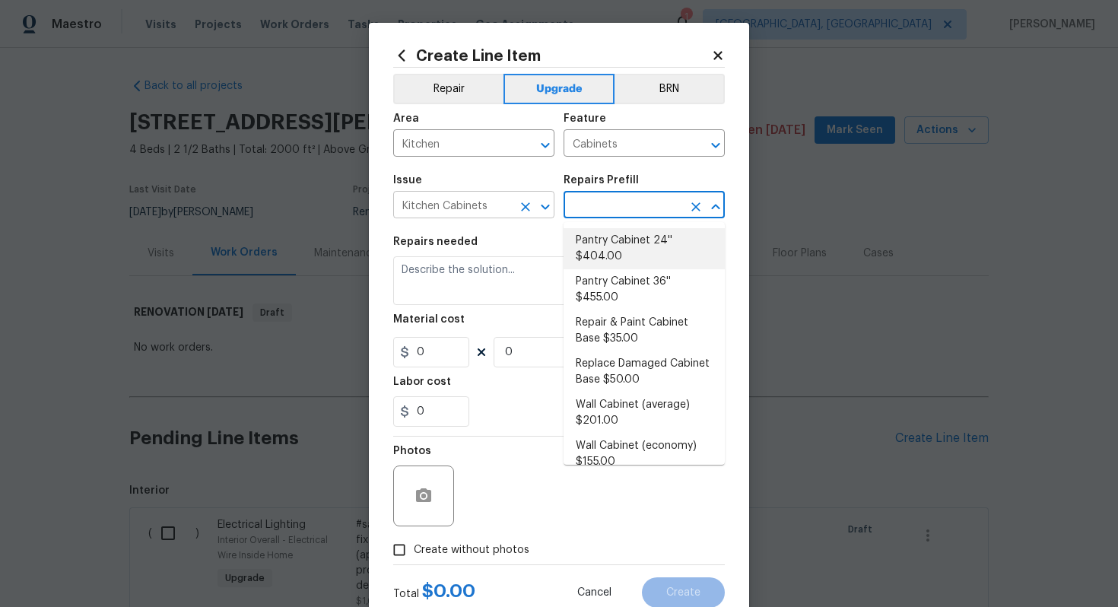
click at [477, 204] on input "Kitchen Cabinets" at bounding box center [452, 207] width 119 height 24
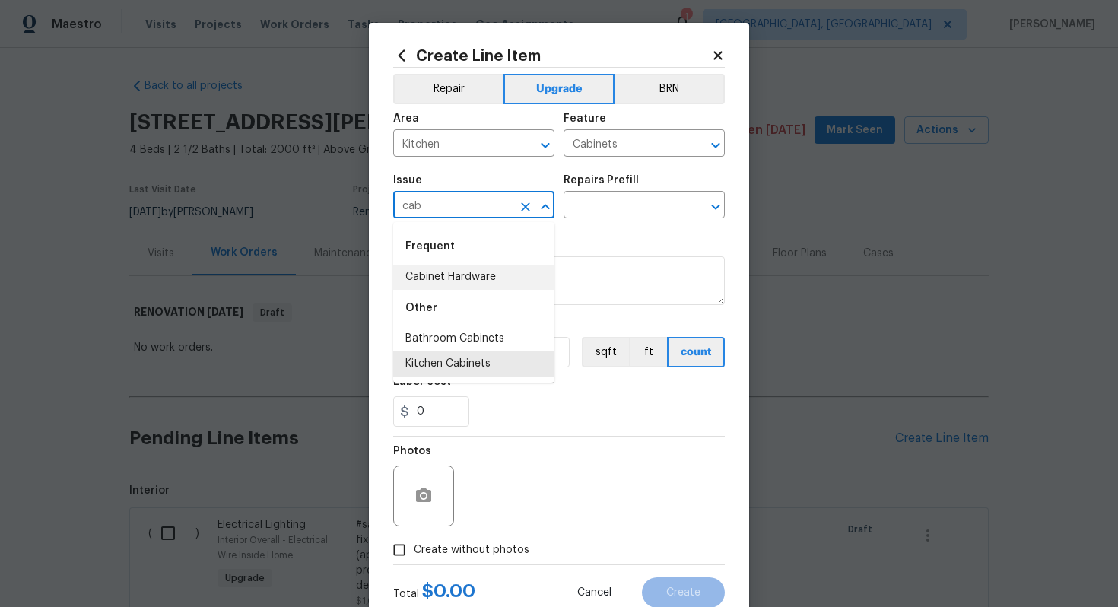
click at [498, 285] on li "Cabinet Hardware" at bounding box center [473, 277] width 161 height 25
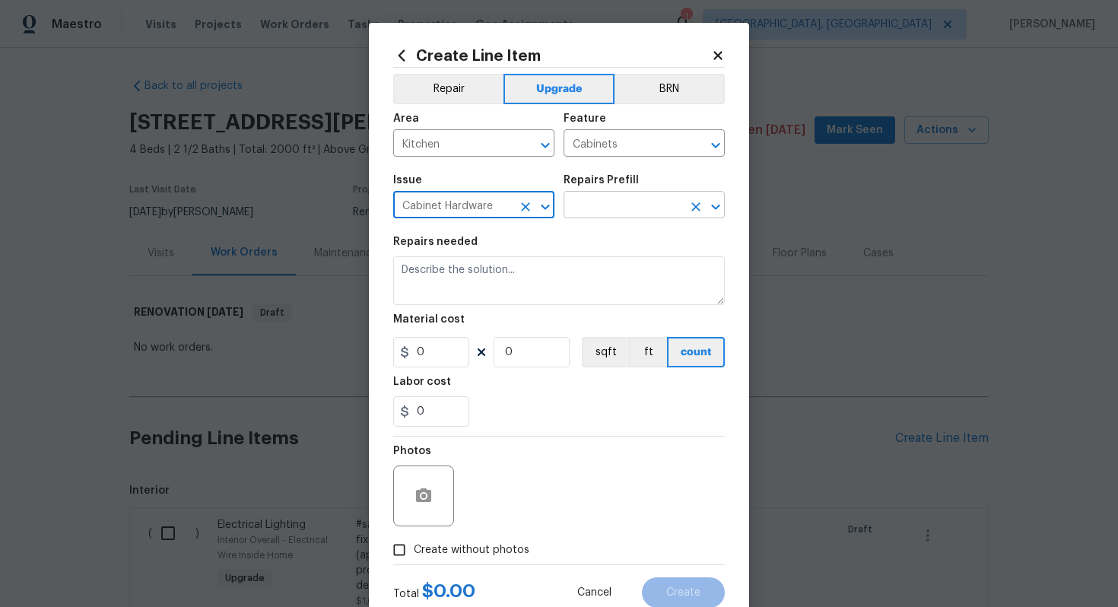
type input "Cabinet Hardware"
click at [623, 204] on input "text" at bounding box center [623, 207] width 119 height 24
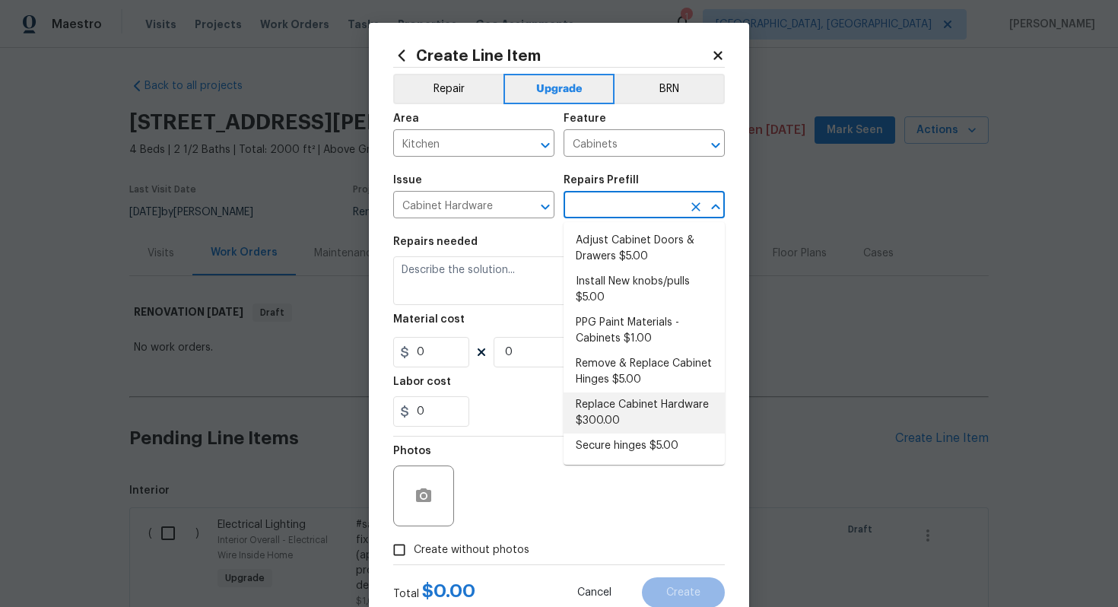
click at [584, 406] on li "Replace Cabinet Hardware $300.00" at bounding box center [644, 413] width 161 height 41
type input "Replace Cabinet Hardware $300.00"
type textarea "Replace cabinet hardware with new hinges and pulls. HPM to provide specs"
type input "300"
type input "1"
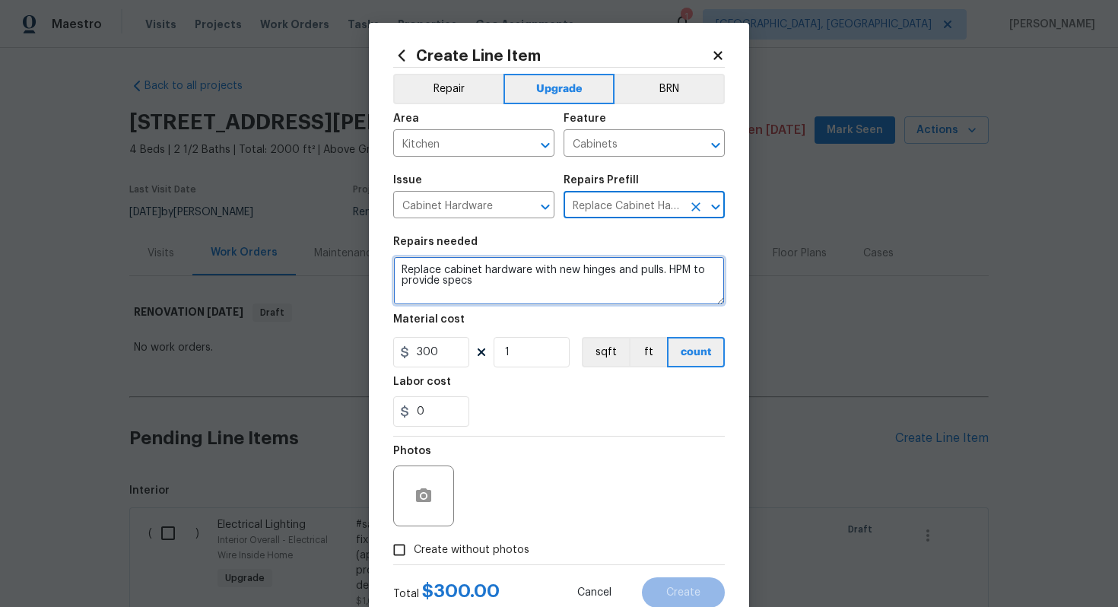
click at [398, 271] on textarea "Replace cabinet hardware with new hinges and pulls. HPM to provide specs" at bounding box center [559, 280] width 332 height 49
type textarea "#sala - Replace cabinet hardware with new hinges and pulls. HPM to provide specs"
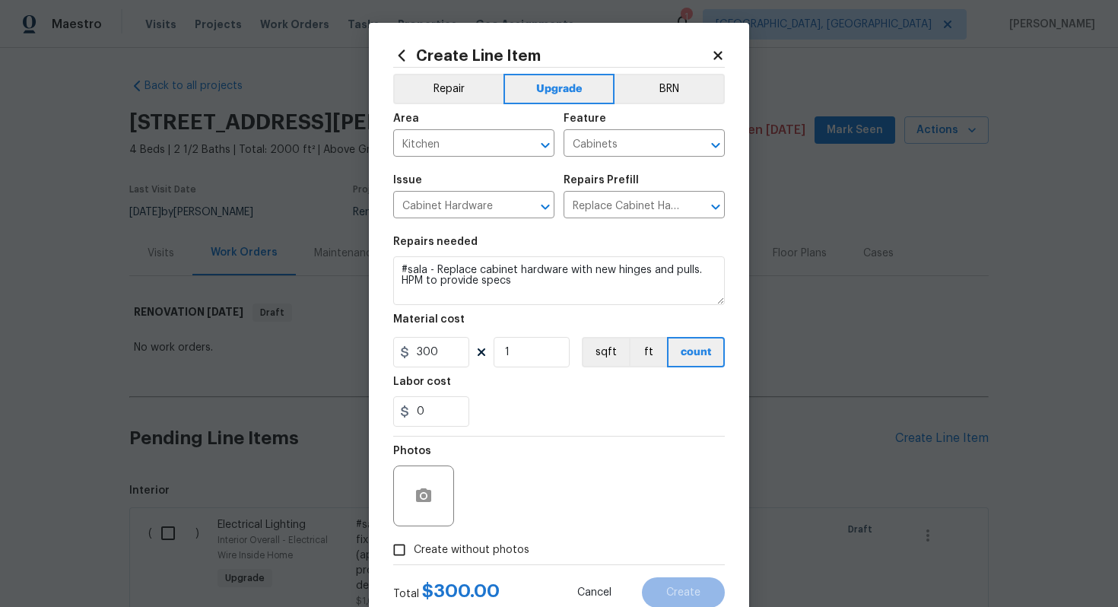
click at [466, 548] on span "Create without photos" at bounding box center [472, 550] width 116 height 16
click at [414, 548] on input "Create without photos" at bounding box center [399, 550] width 29 height 29
checkbox input "true"
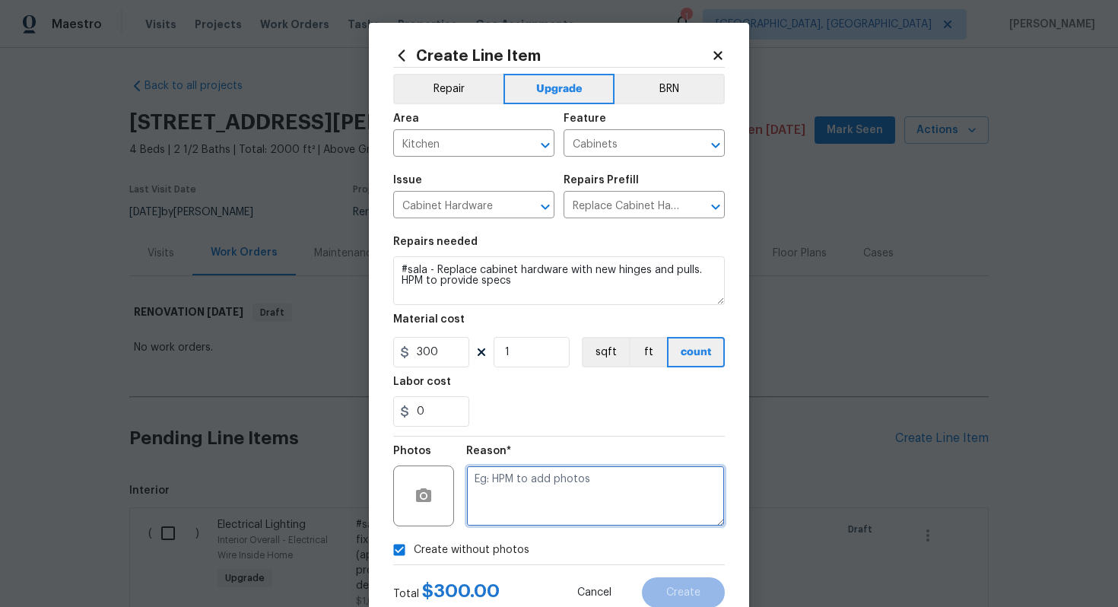
click at [503, 509] on textarea at bounding box center [595, 496] width 259 height 61
type textarea "n/a"
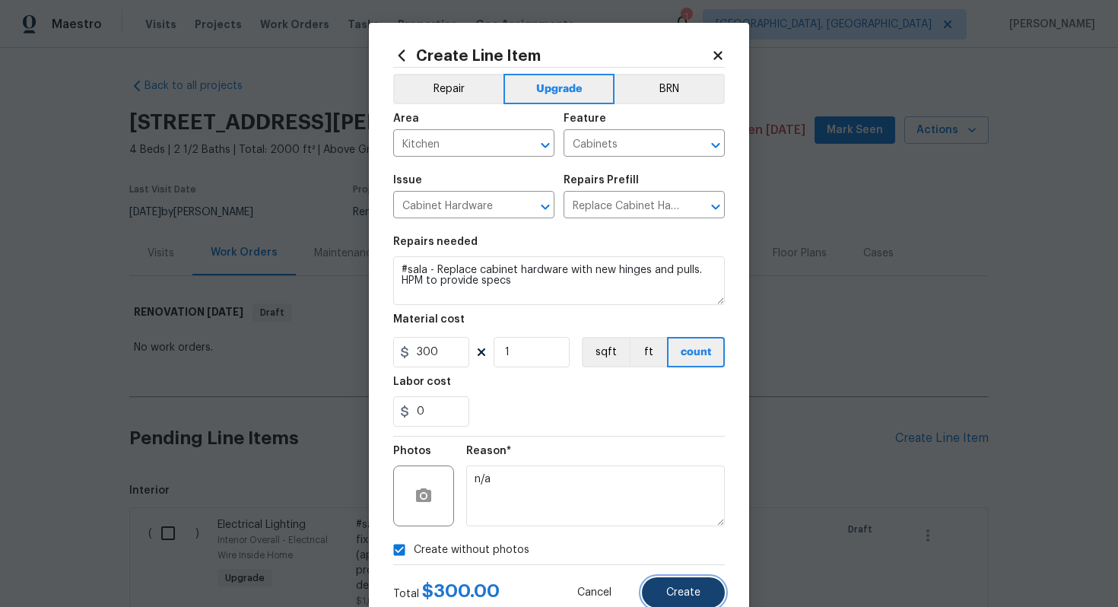
click at [686, 600] on button "Create" at bounding box center [683, 592] width 83 height 30
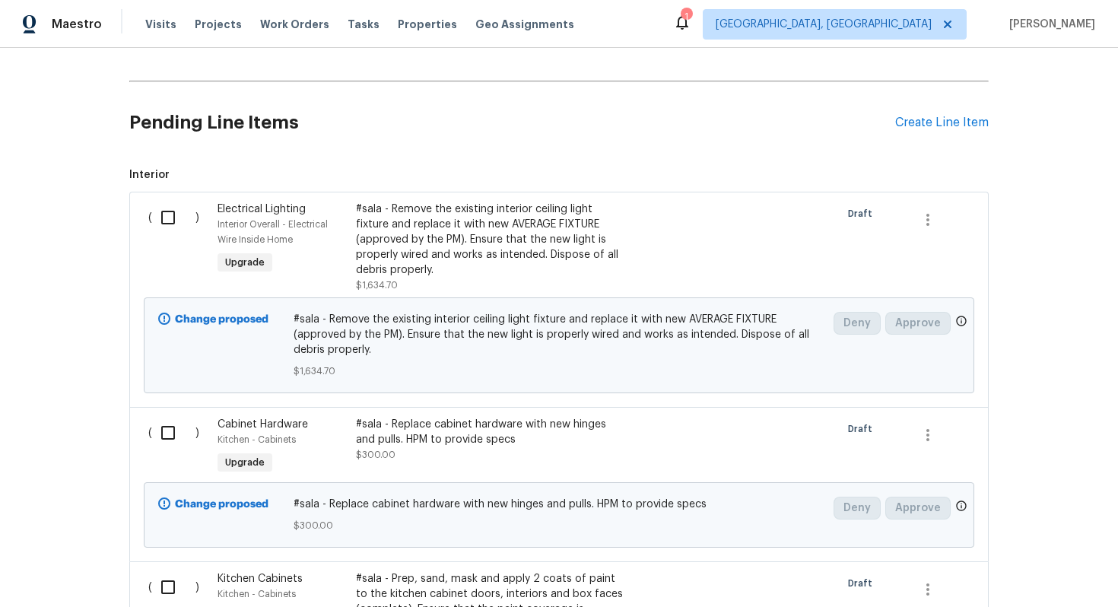
scroll to position [160, 0]
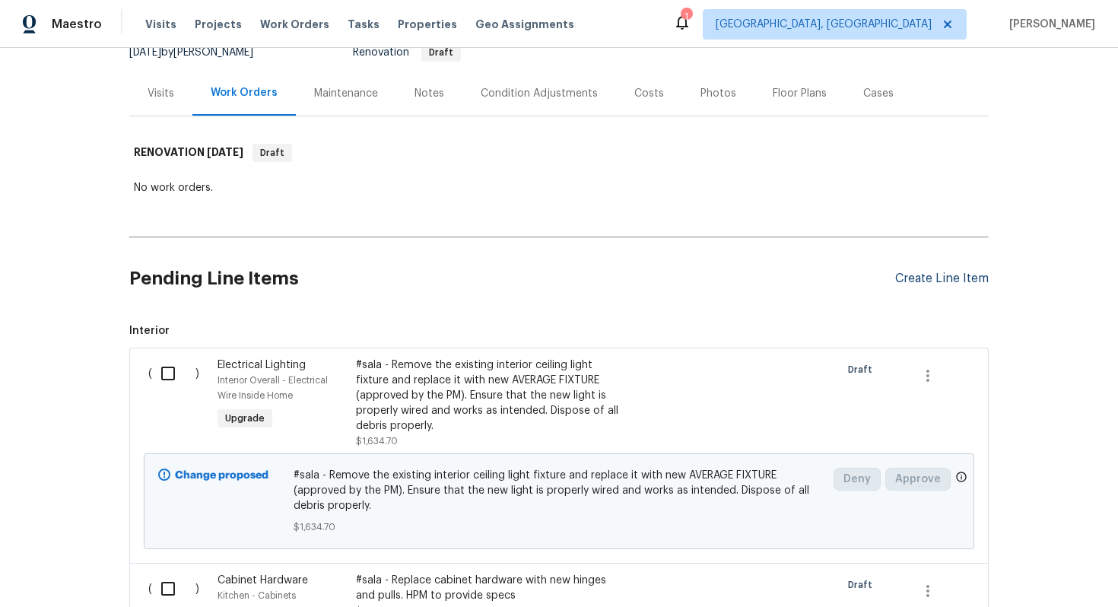
click at [918, 272] on div "Create Line Item" at bounding box center [943, 279] width 94 height 14
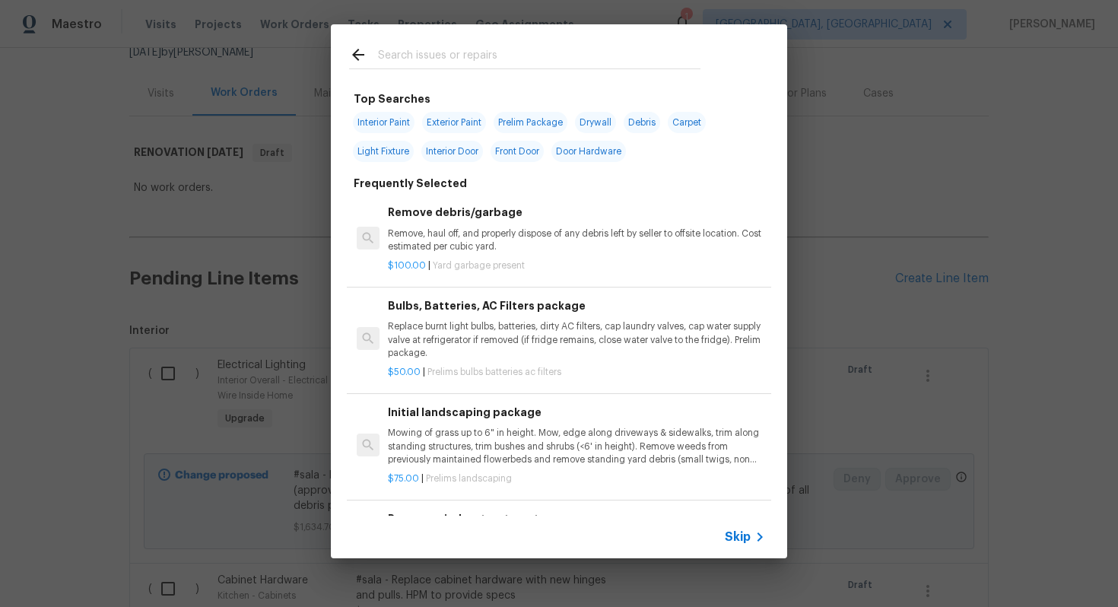
click at [747, 546] on div "Skip" at bounding box center [559, 537] width 457 height 43
click at [743, 536] on span "Skip" at bounding box center [738, 537] width 26 height 15
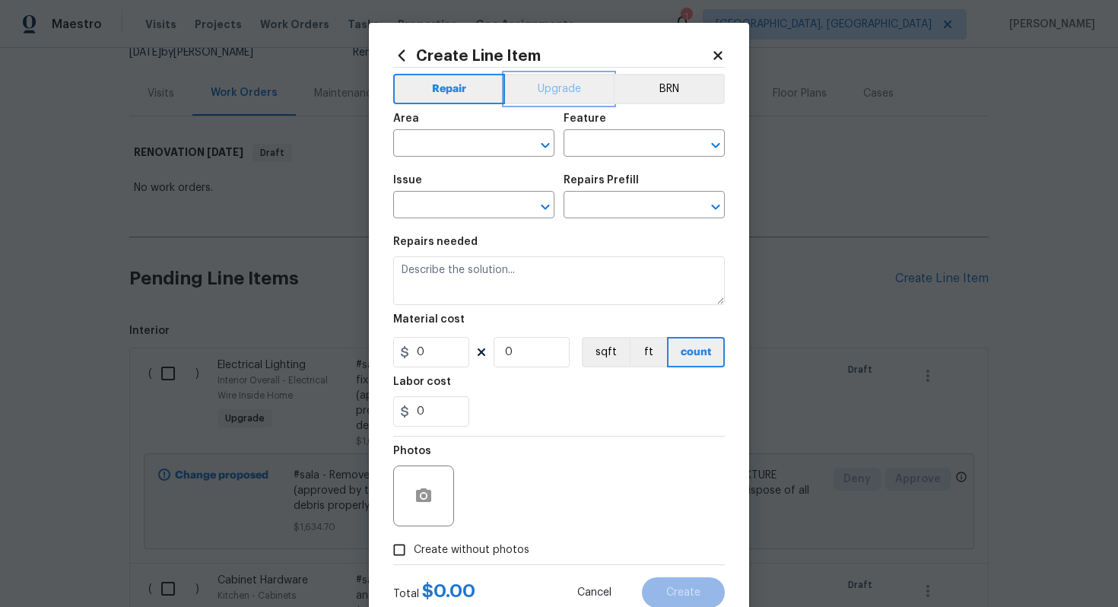
click at [562, 84] on button "Upgrade" at bounding box center [559, 89] width 109 height 30
click at [447, 136] on input "text" at bounding box center [452, 145] width 119 height 24
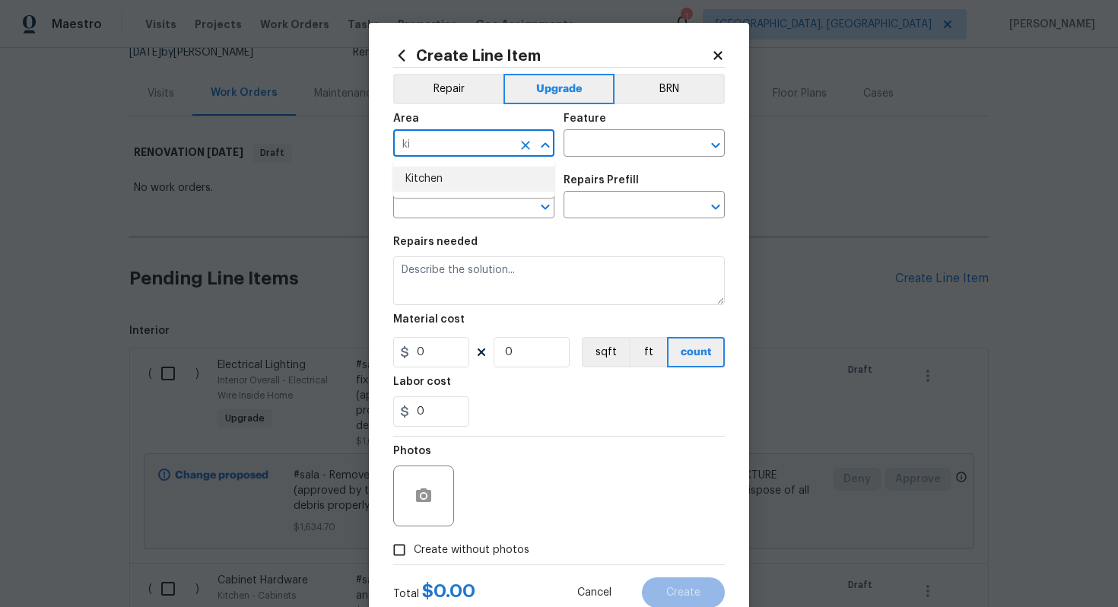
click at [468, 179] on li "Kitchen" at bounding box center [473, 179] width 161 height 25
type input "Kitchen"
click at [593, 145] on input "text" at bounding box center [623, 145] width 119 height 24
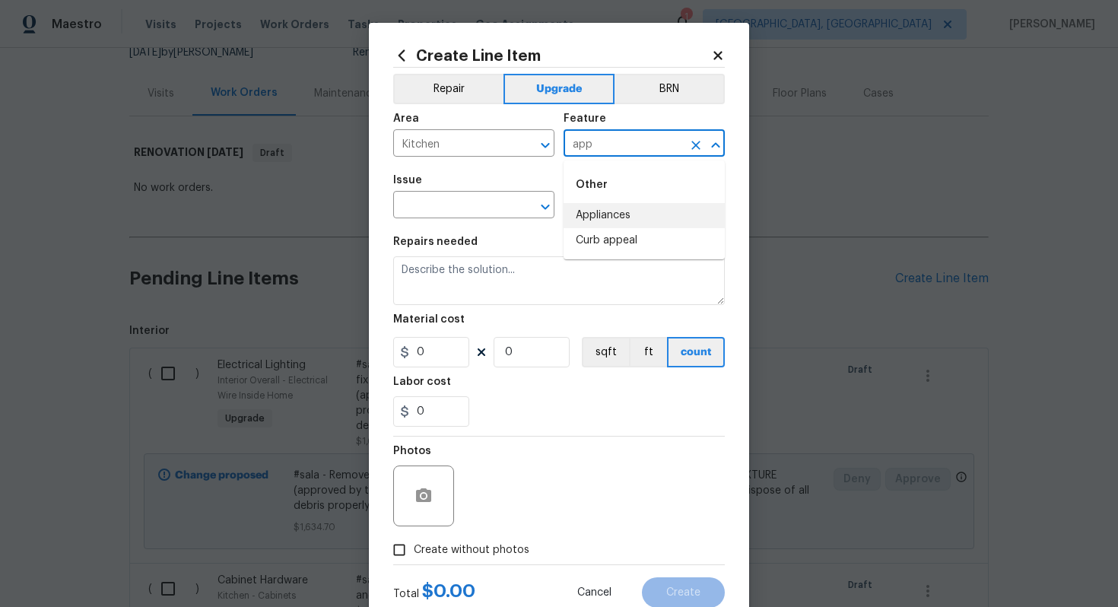
click at [600, 224] on li "Appliances" at bounding box center [644, 215] width 161 height 25
type input "Appliances"
click at [422, 212] on input "text" at bounding box center [452, 207] width 119 height 24
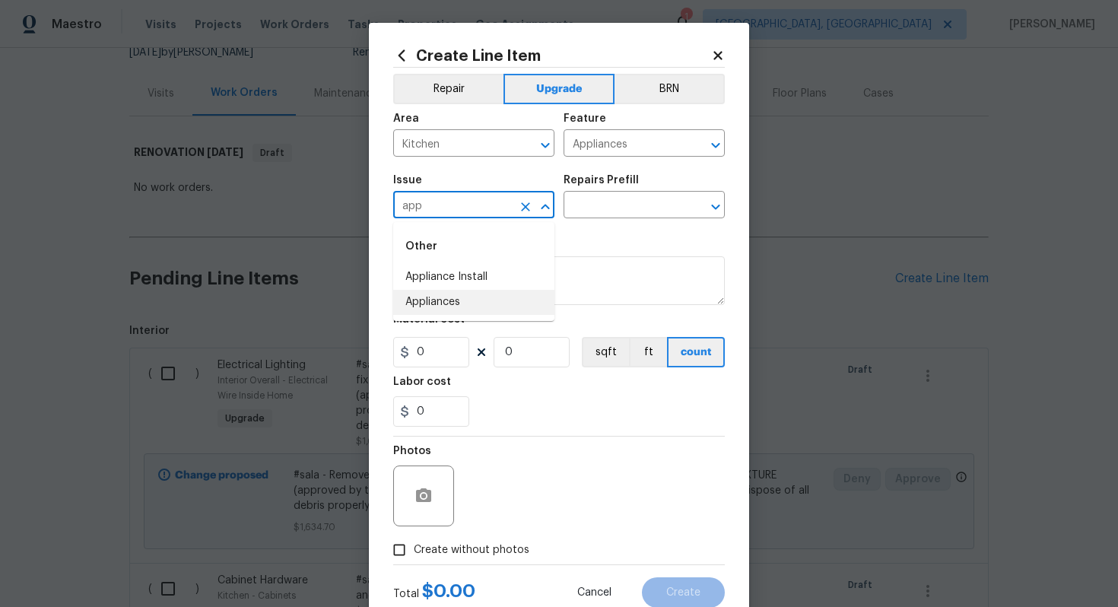
click at [475, 297] on li "Appliances" at bounding box center [473, 302] width 161 height 25
type input "Appliances"
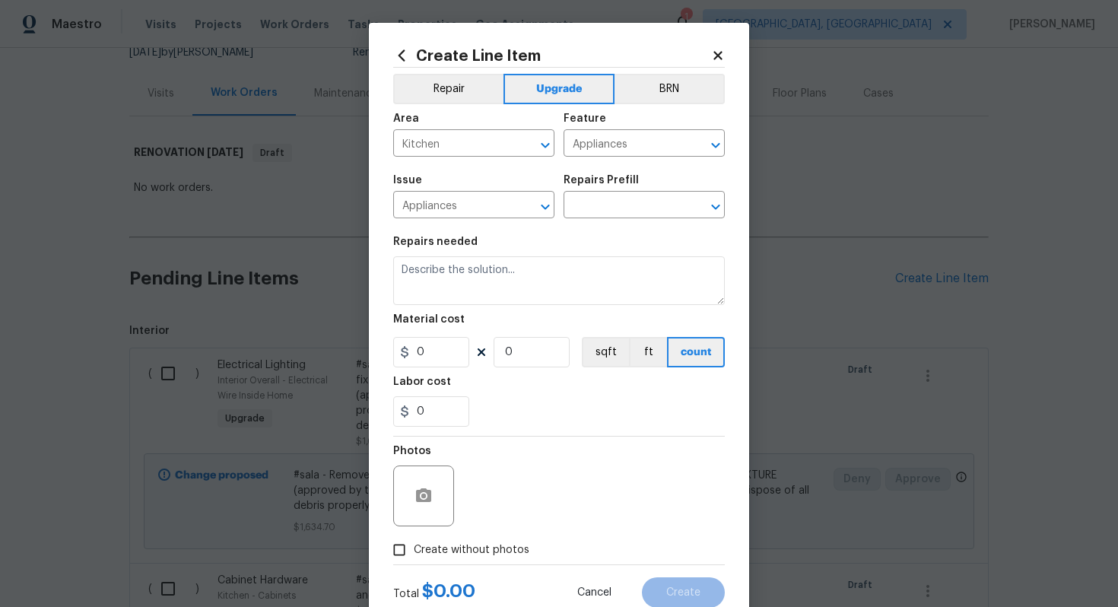
click at [614, 222] on div "Issue Appliances ​ Repairs Prefill ​" at bounding box center [559, 197] width 332 height 62
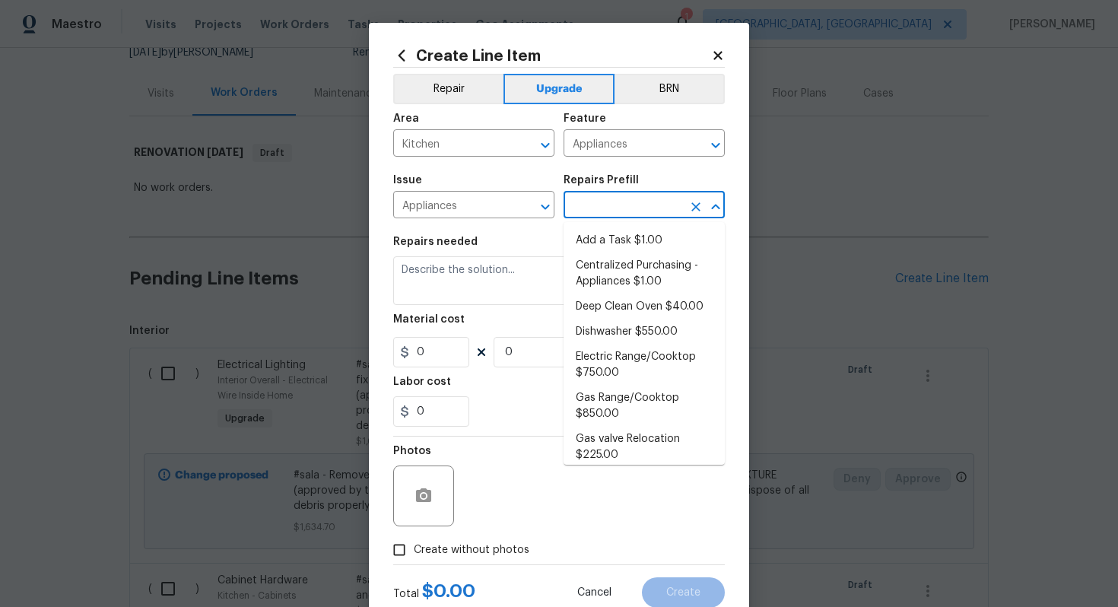
click at [603, 213] on input "text" at bounding box center [623, 207] width 119 height 24
click at [594, 231] on li "Add a Task $1.00" at bounding box center [644, 240] width 161 height 25
type input "Add a Task $1.00"
type textarea "HPM to detail"
type input "1"
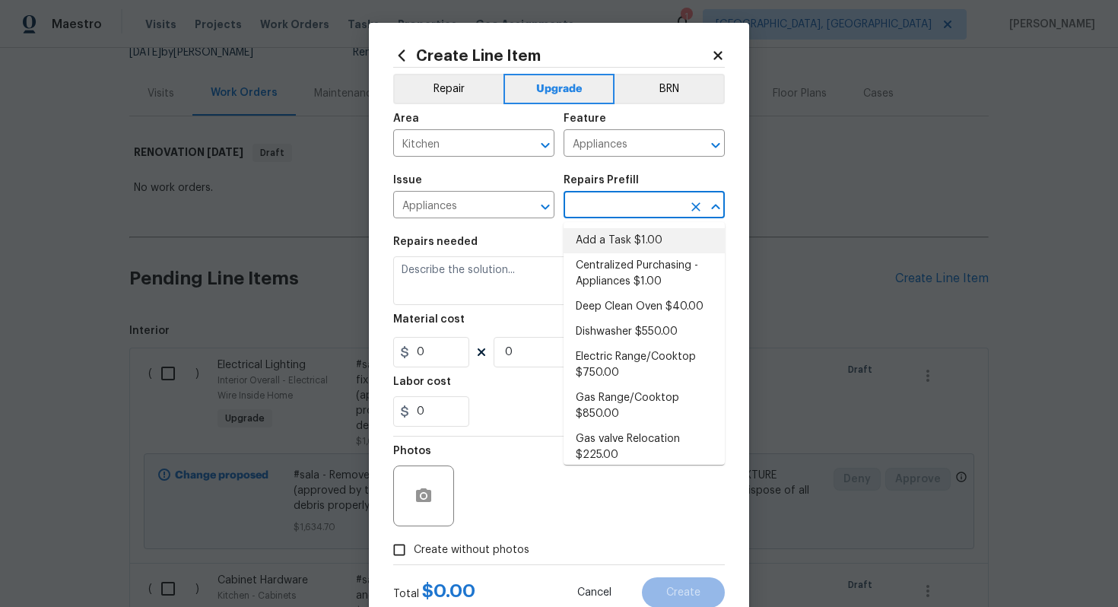
type input "1"
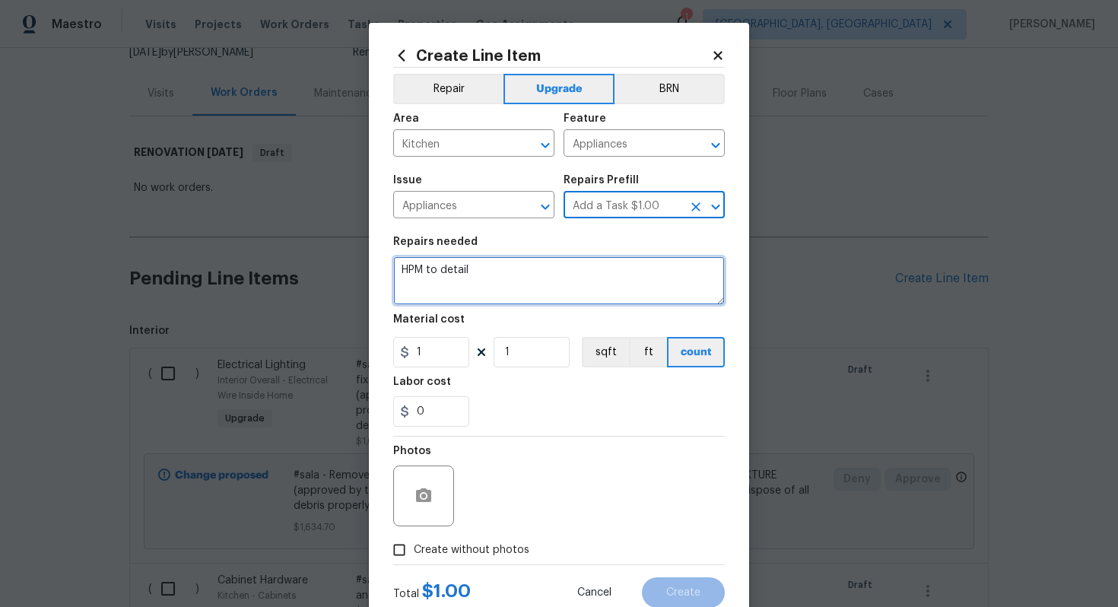
click at [511, 285] on textarea "HPM to detail" at bounding box center [559, 280] width 332 height 49
paste textarea "New Vent hood"
type textarea "#sala - New Vent hood"
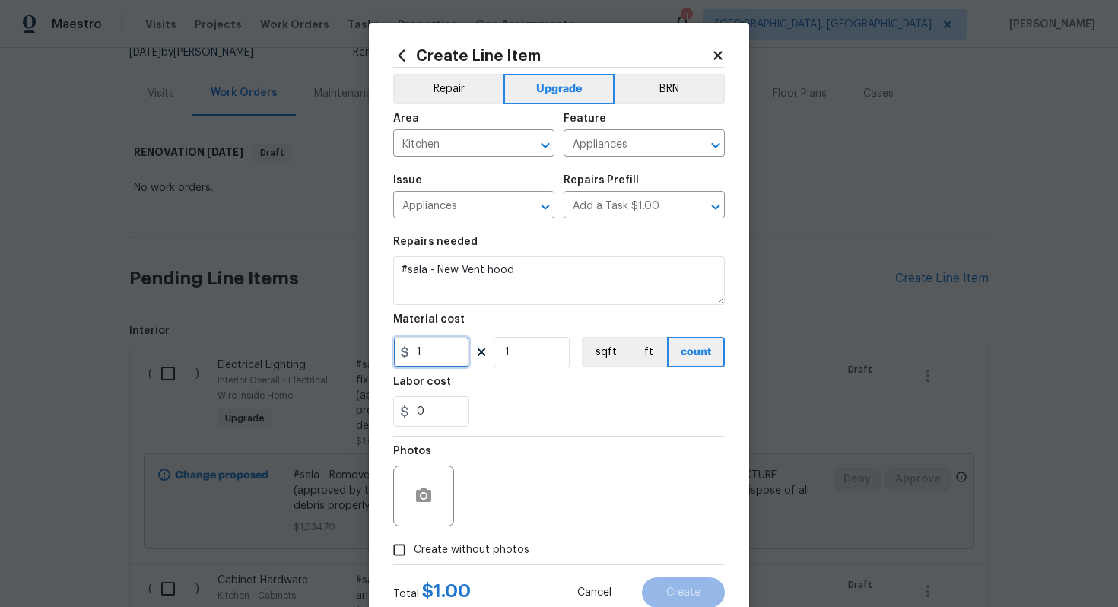
click at [460, 345] on input "1" at bounding box center [431, 352] width 76 height 30
type input "250"
click at [494, 548] on span "Create without photos" at bounding box center [472, 550] width 116 height 16
click at [414, 548] on input "Create without photos" at bounding box center [399, 550] width 29 height 29
checkbox input "true"
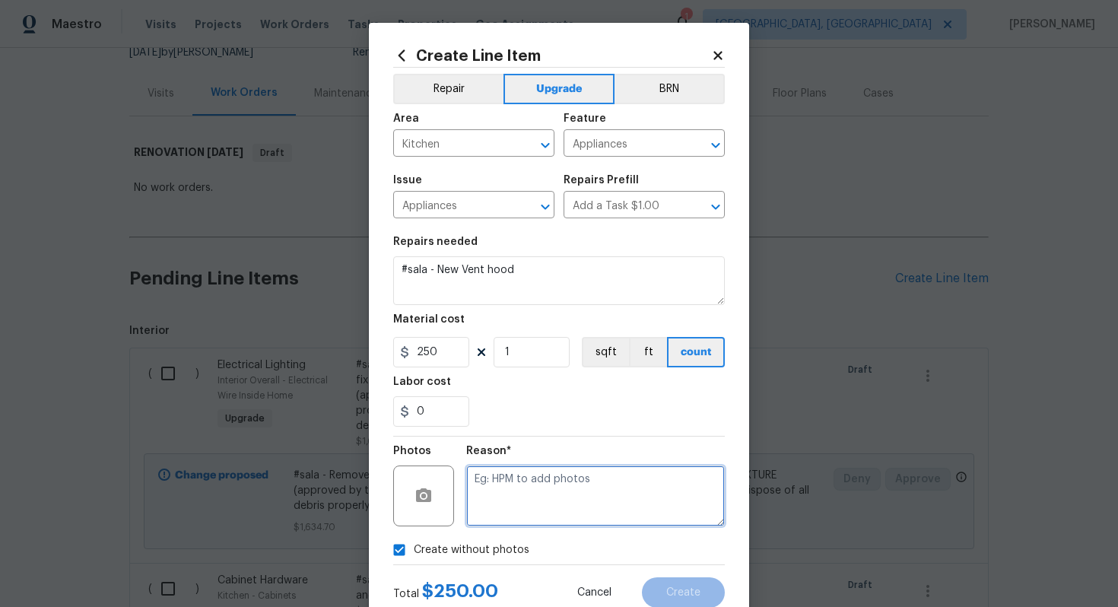
click at [507, 523] on textarea at bounding box center [595, 496] width 259 height 61
type textarea "n/a"
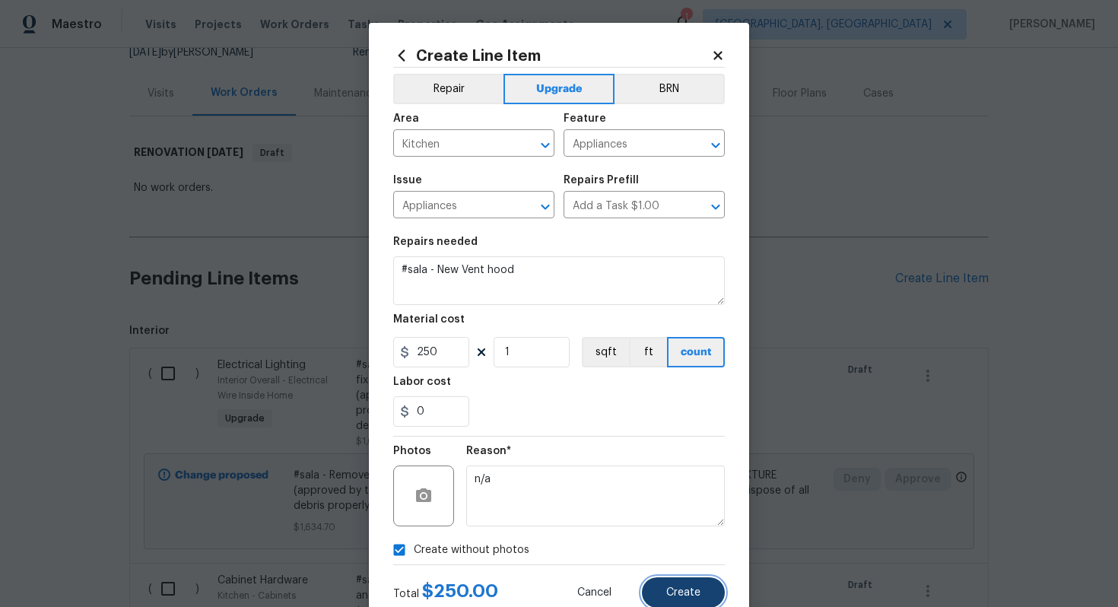
click at [698, 589] on span "Create" at bounding box center [684, 592] width 34 height 11
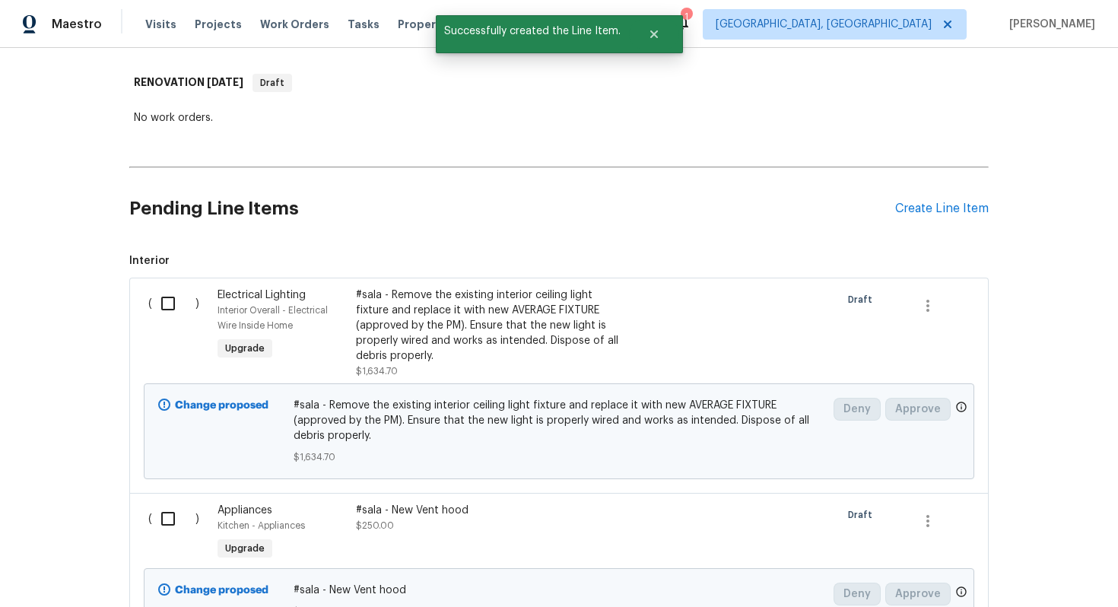
scroll to position [746, 0]
